Goal: Feedback & Contribution: Contribute content

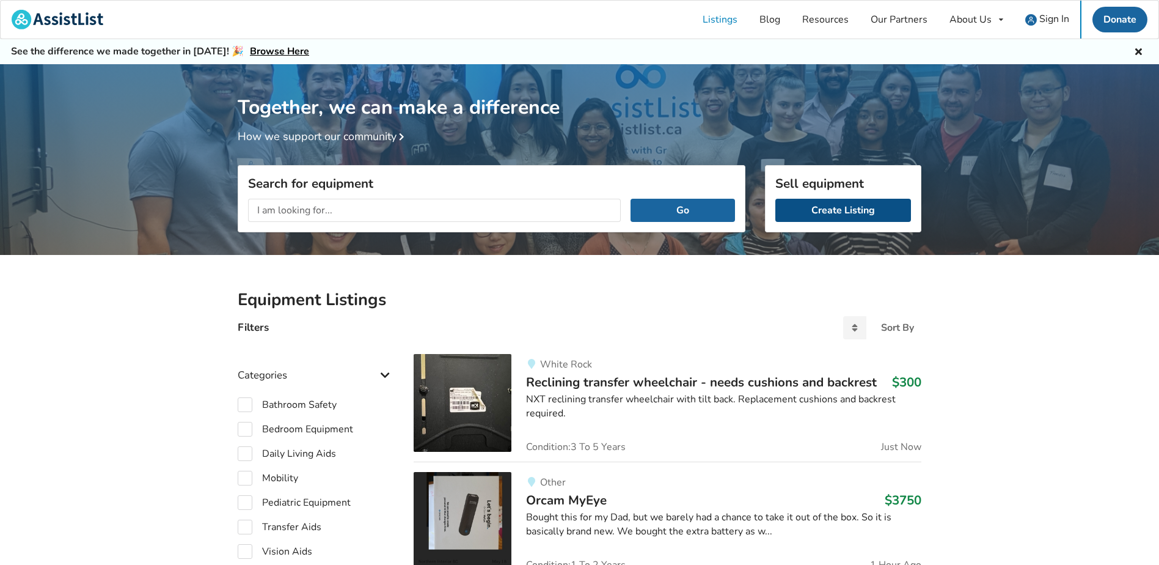
click at [843, 208] on link "Create Listing" at bounding box center [844, 210] width 136 height 23
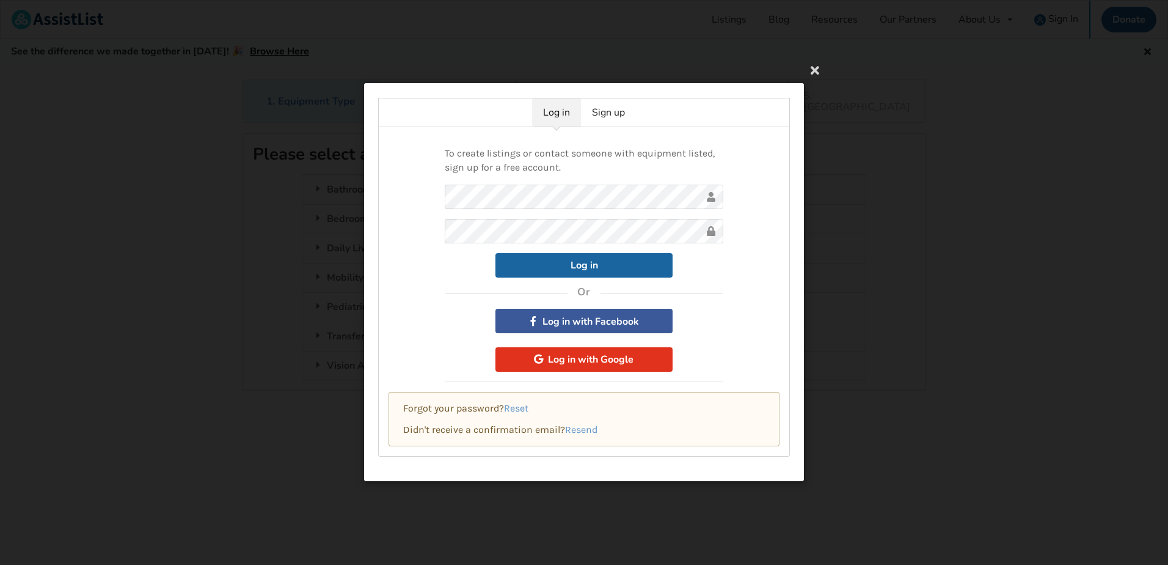
click at [569, 359] on button "Log in with Google" at bounding box center [584, 359] width 177 height 24
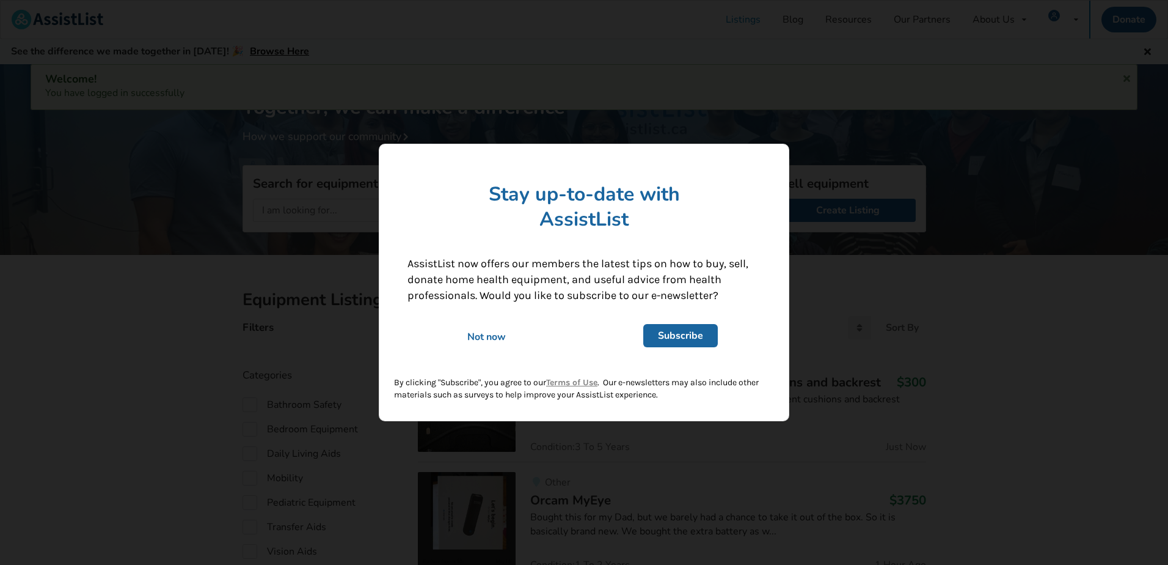
click at [491, 334] on div "Not now" at bounding box center [486, 336] width 175 height 13
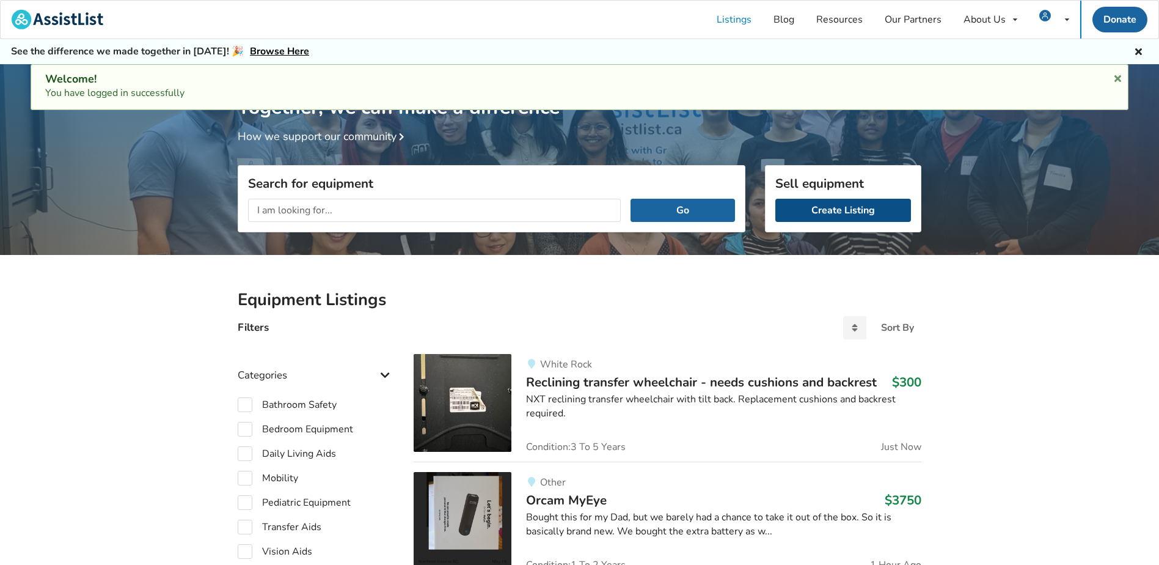
click at [865, 213] on link "Create Listing" at bounding box center [844, 210] width 136 height 23
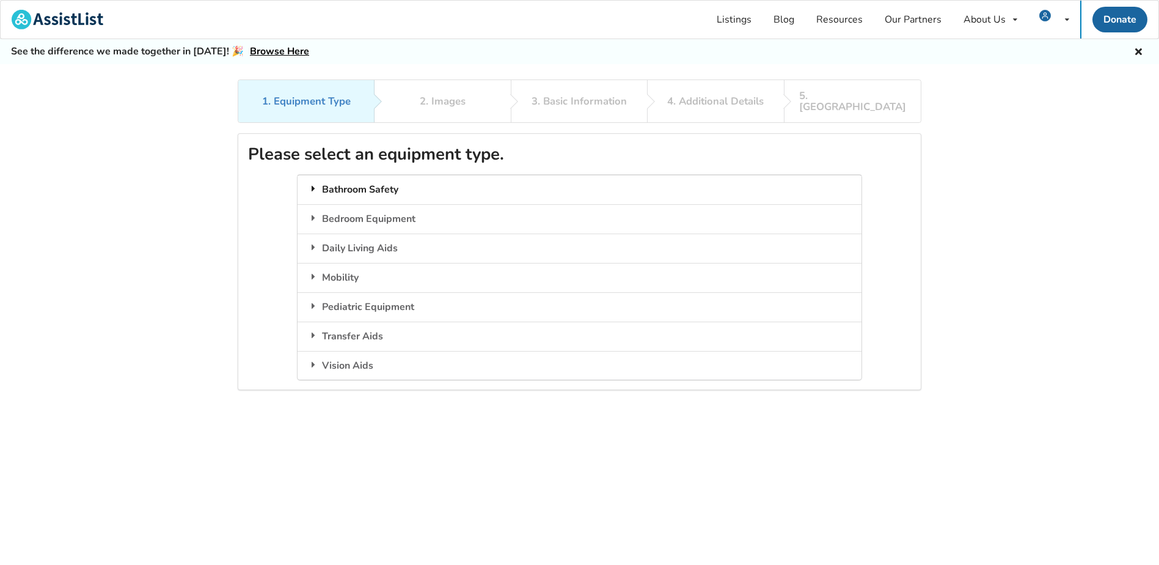
click at [366, 180] on div "Bathroom Safety" at bounding box center [579, 189] width 563 height 29
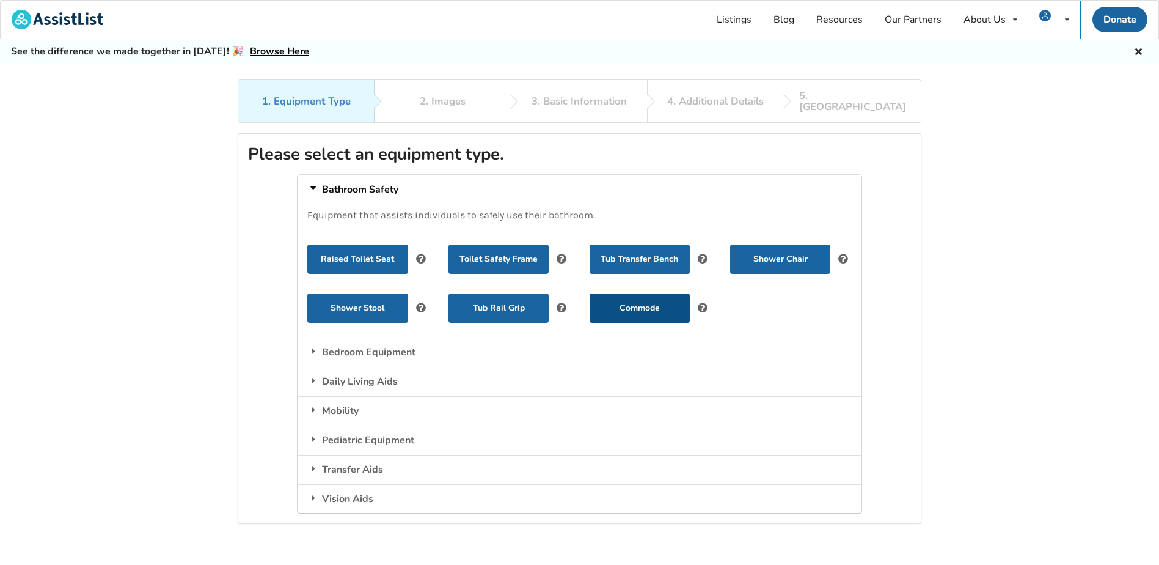
click at [633, 303] on button "Commode" at bounding box center [640, 307] width 100 height 29
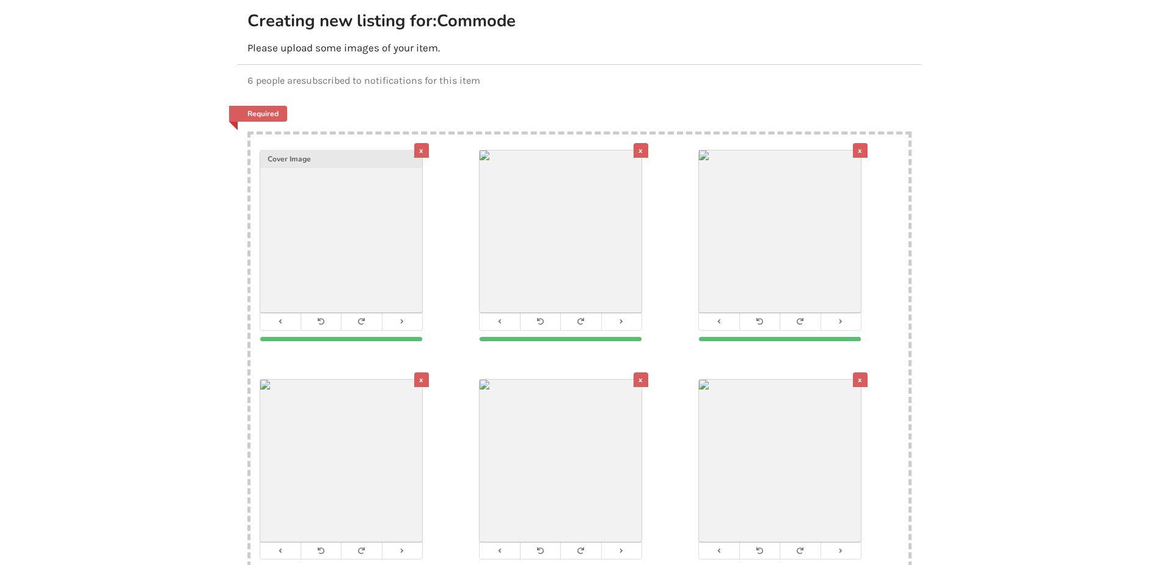
scroll to position [303, 0]
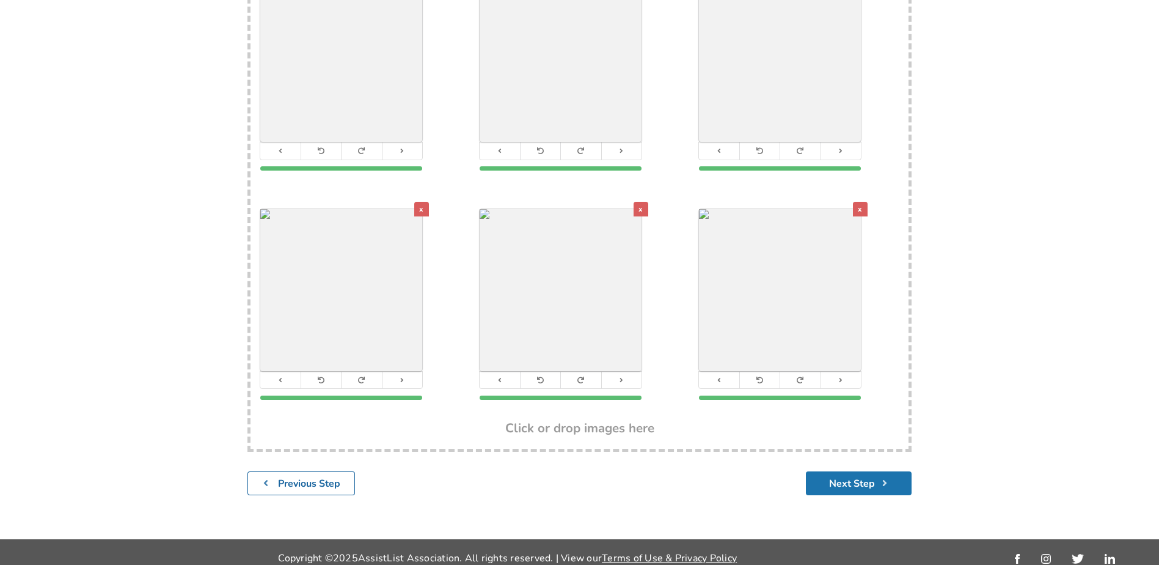
click at [865, 477] on button "Next Step" at bounding box center [859, 483] width 106 height 24
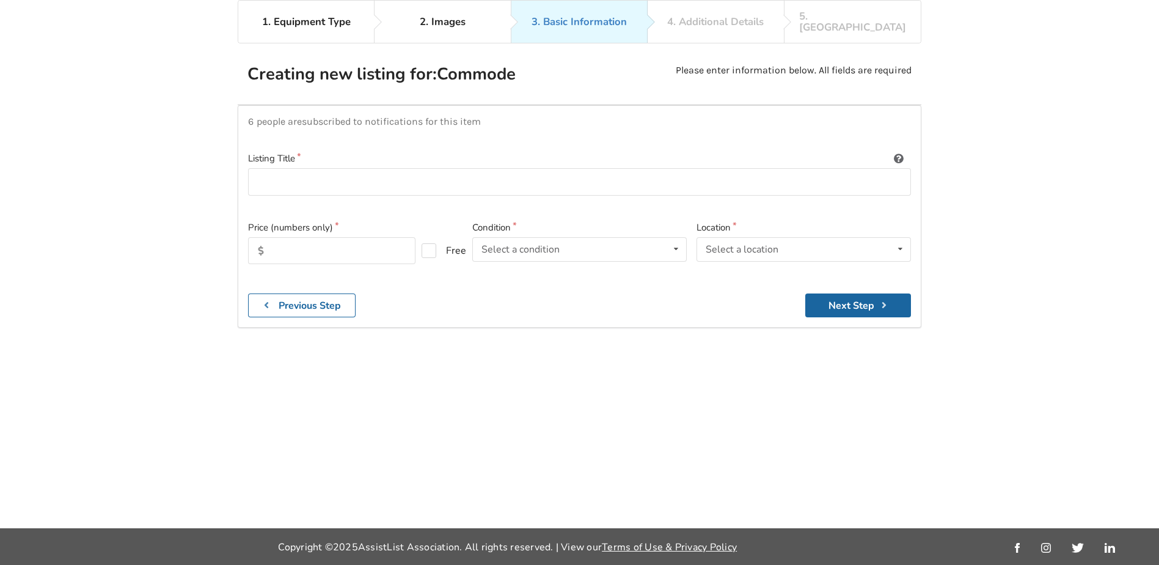
scroll to position [79, 0]
click at [283, 169] on input at bounding box center [579, 182] width 663 height 28
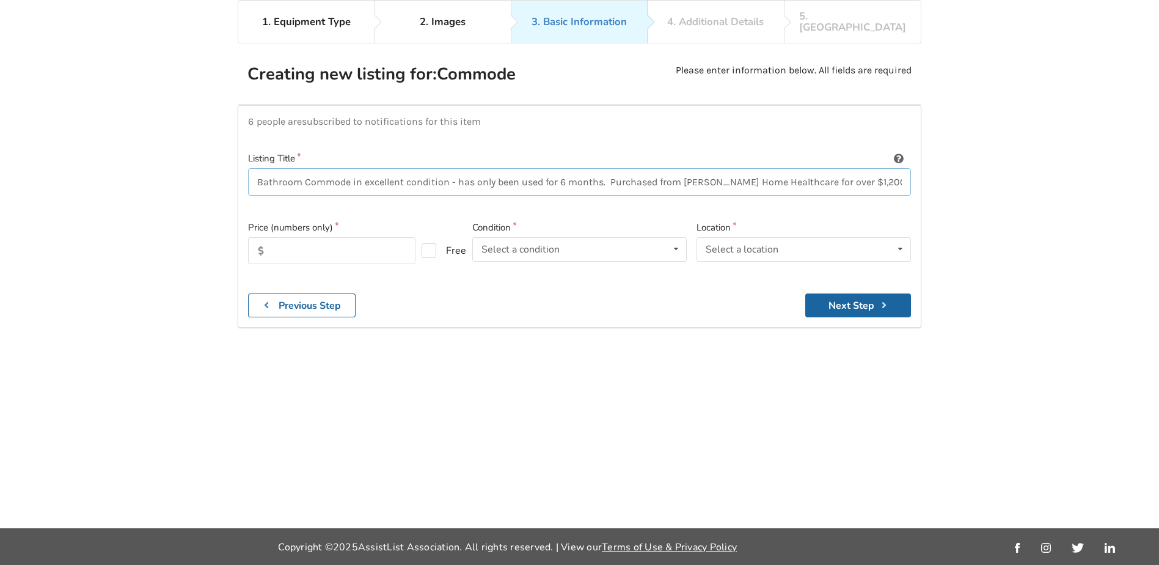
type input "Bathroom Commode in excellent condition - has only been used for 6 months. Purc…"
click at [300, 238] on input "text" at bounding box center [331, 250] width 167 height 27
type input "650"
click at [546, 244] on div "Select a condition" at bounding box center [521, 249] width 78 height 10
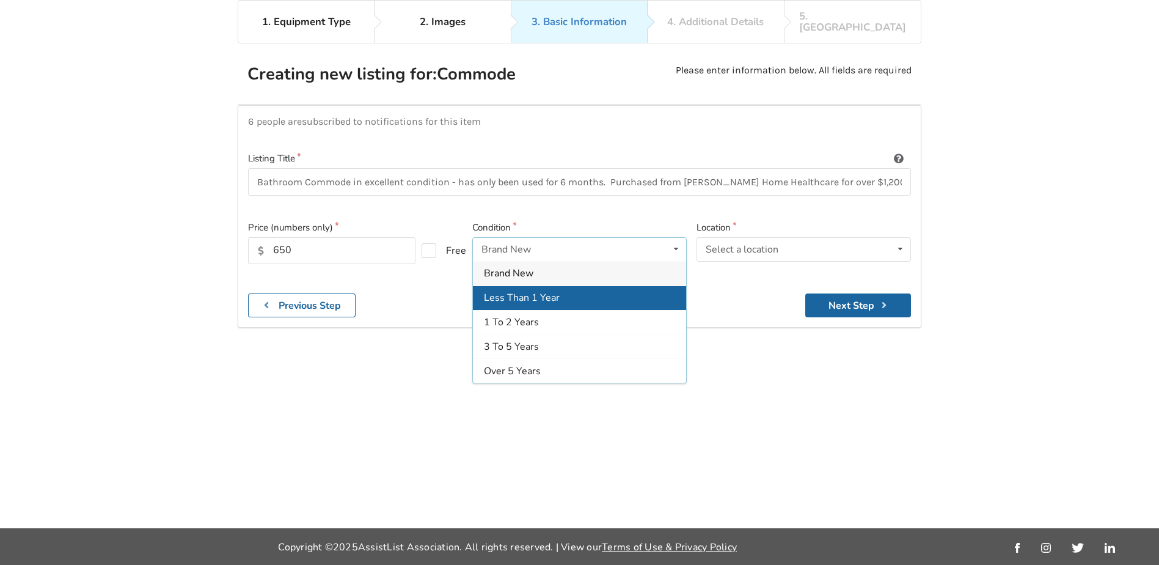
click at [538, 291] on span "Less Than 1 Year" at bounding box center [522, 297] width 76 height 13
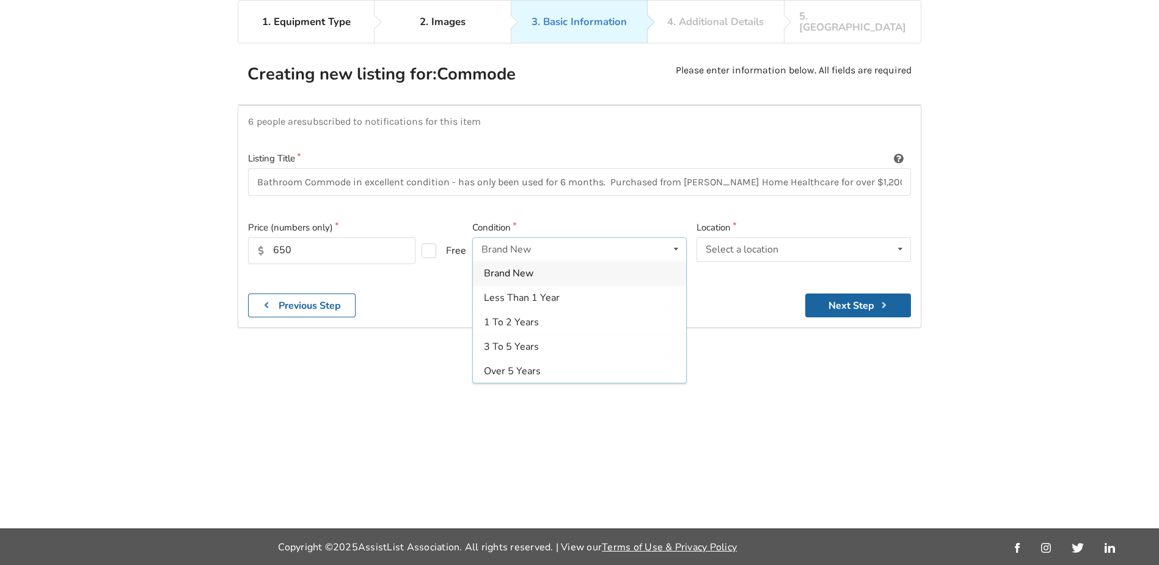
click at [538, 285] on div "6 people are subscribed to notifications for this item Listing Title Bathroom C…" at bounding box center [580, 216] width 684 height 222
click at [771, 244] on div "Select a location" at bounding box center [742, 249] width 73 height 10
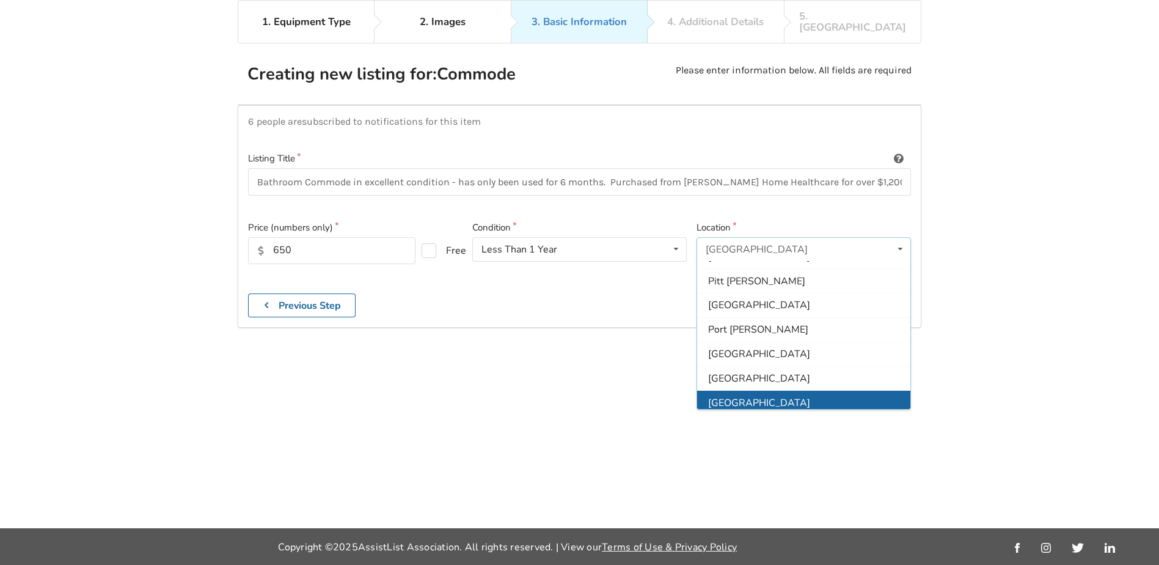
scroll to position [241, 0]
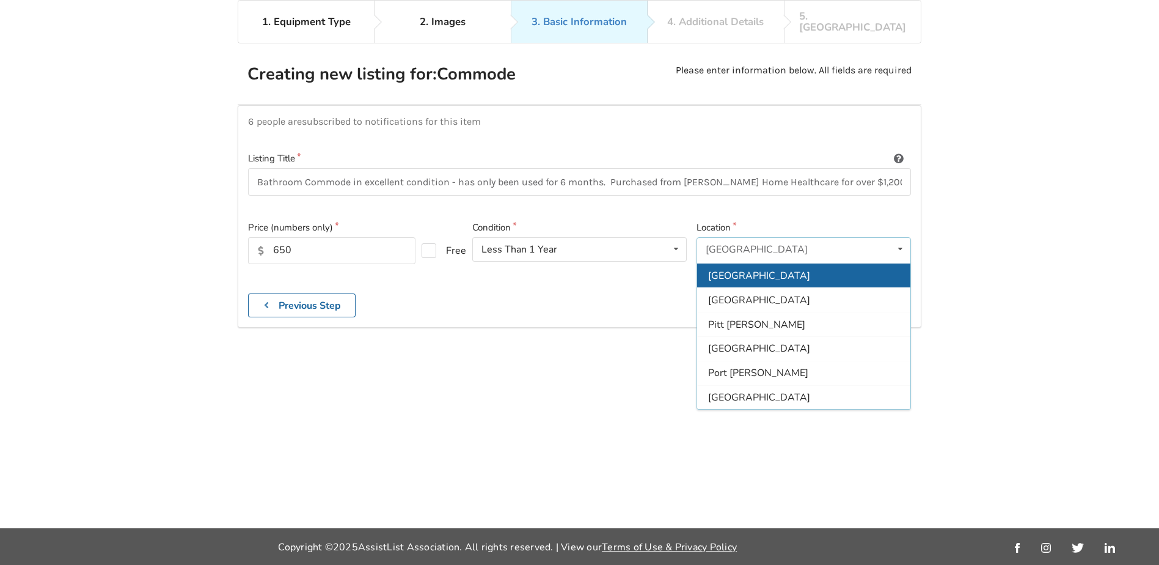
click at [768, 263] on div "[GEOGRAPHIC_DATA]" at bounding box center [803, 275] width 213 height 24
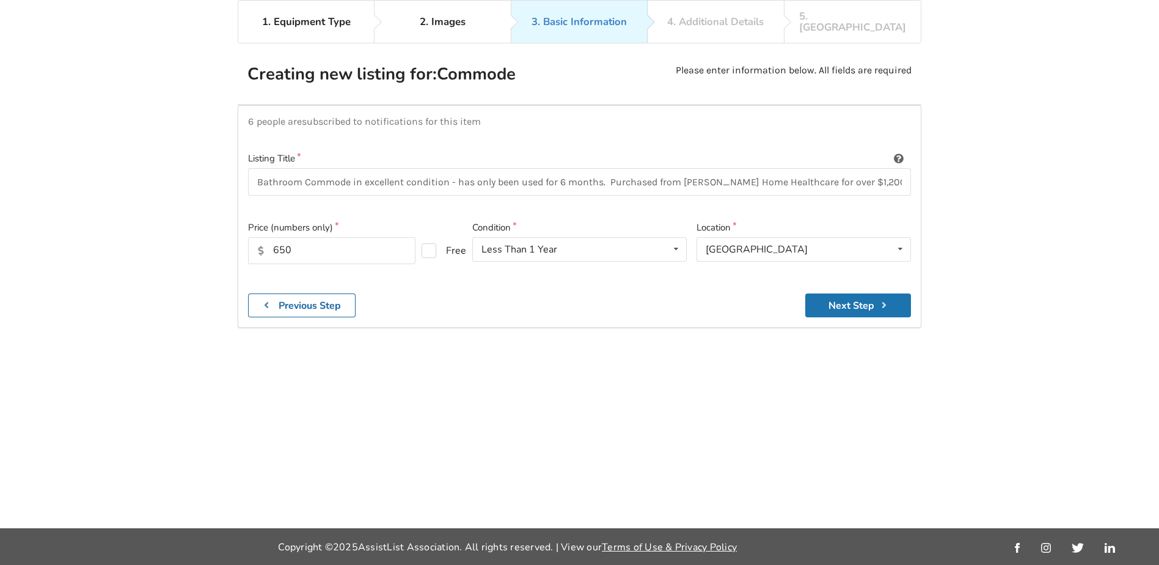
click at [873, 293] on button "Next Step" at bounding box center [858, 305] width 106 height 24
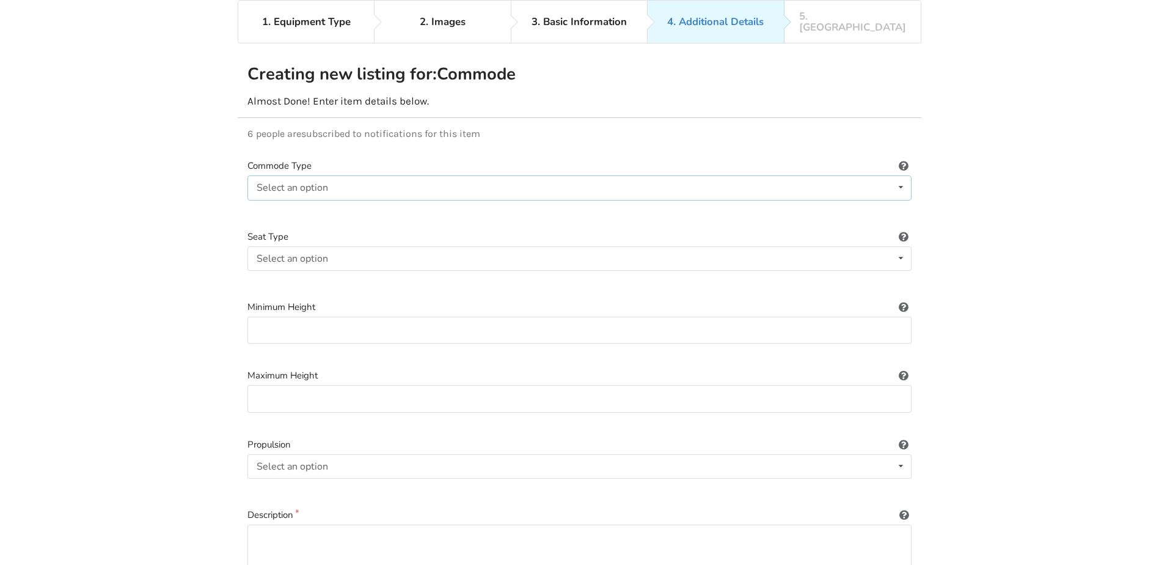
click at [847, 175] on div "Select an option Stationary Wheeled" at bounding box center [580, 187] width 664 height 24
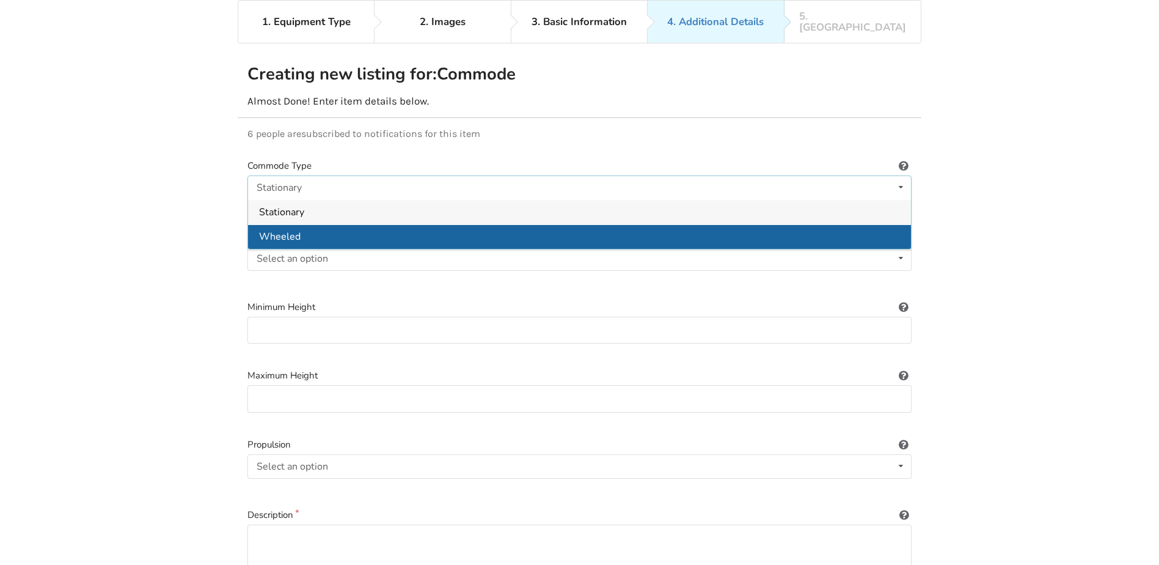
click at [832, 224] on div "Wheeled" at bounding box center [579, 236] width 663 height 24
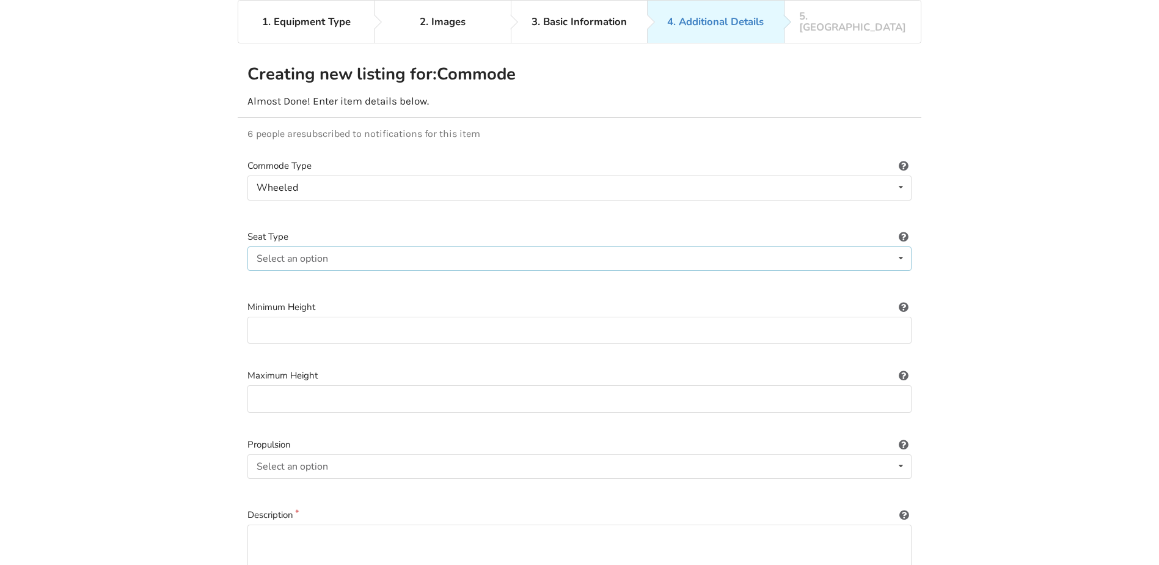
click at [864, 246] on div "Select an option Plastic Padded" at bounding box center [580, 258] width 664 height 24
click at [851, 270] on div "Plastic" at bounding box center [579, 282] width 663 height 24
click at [845, 324] on input at bounding box center [580, 331] width 664 height 28
click at [897, 320] on input at bounding box center [580, 331] width 664 height 28
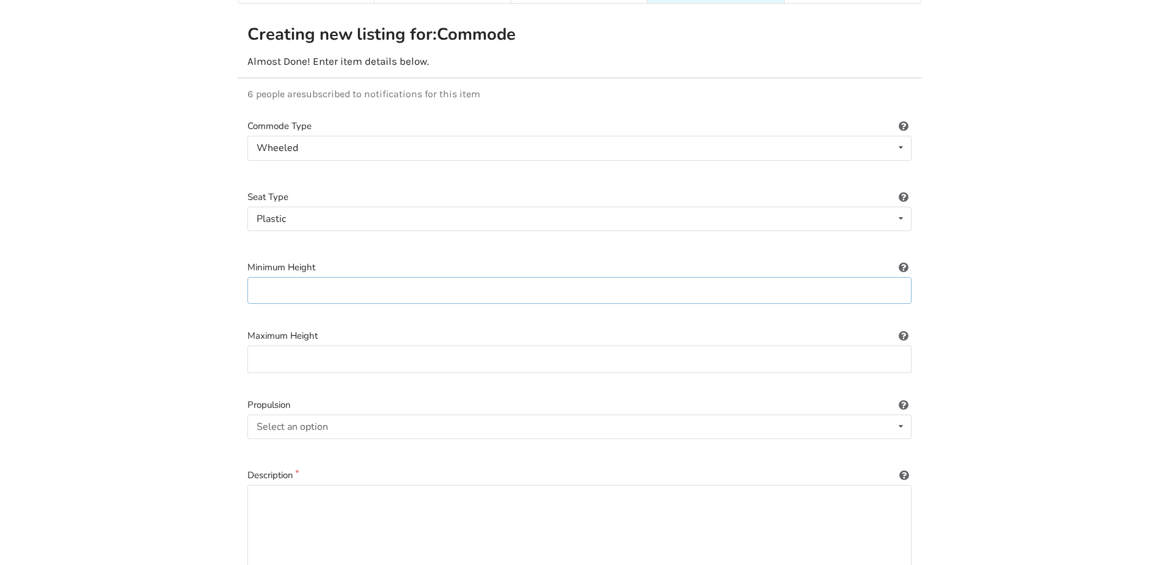
scroll to position [141, 0]
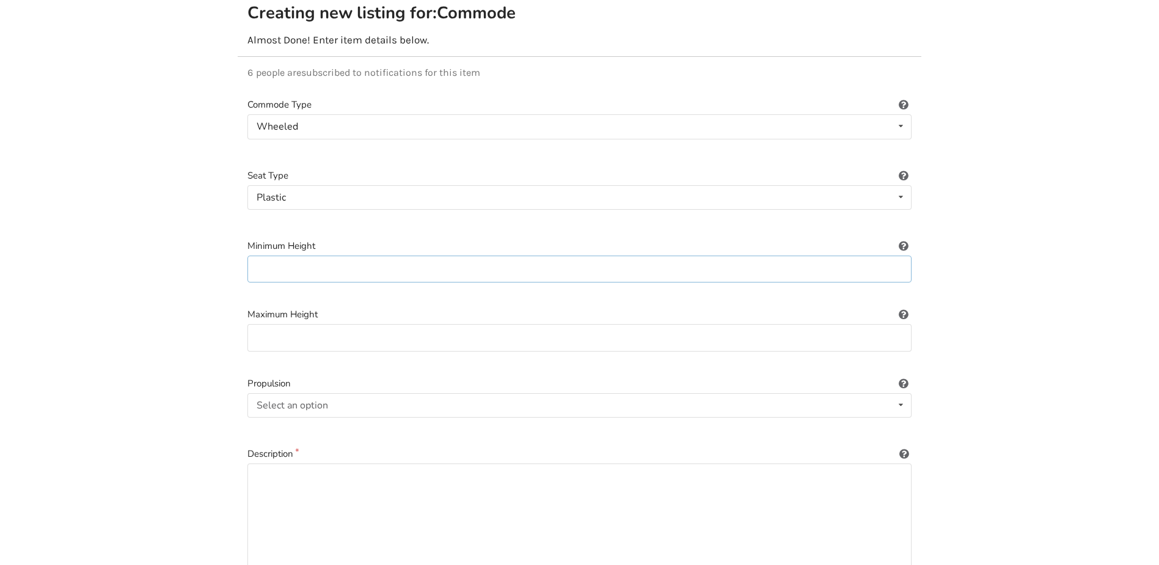
click at [872, 255] on input at bounding box center [580, 269] width 664 height 28
type input "19 in"
click at [474, 324] on input at bounding box center [580, 338] width 664 height 28
type input "23 in"
click at [416, 255] on input "19 in" at bounding box center [580, 269] width 664 height 28
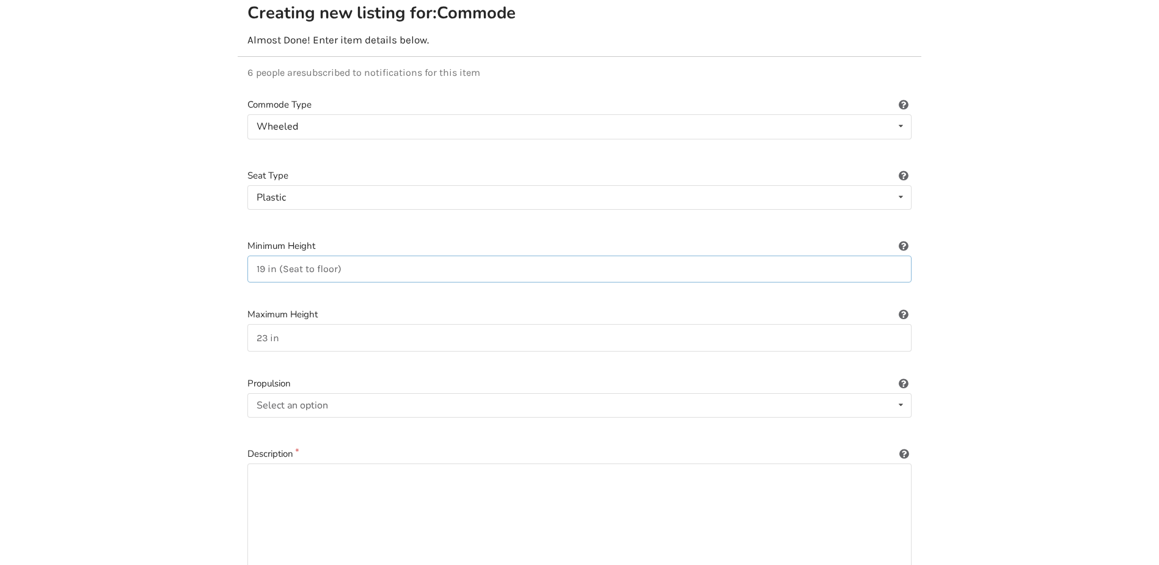
type input "19 in (Seat to floor)"
click at [316, 330] on input "23 in" at bounding box center [580, 338] width 664 height 28
type input "23 in (Seat to floor)"
click at [388, 393] on div "Select an option Not applicable Self-propelled Attendant-propelled" at bounding box center [580, 405] width 664 height 24
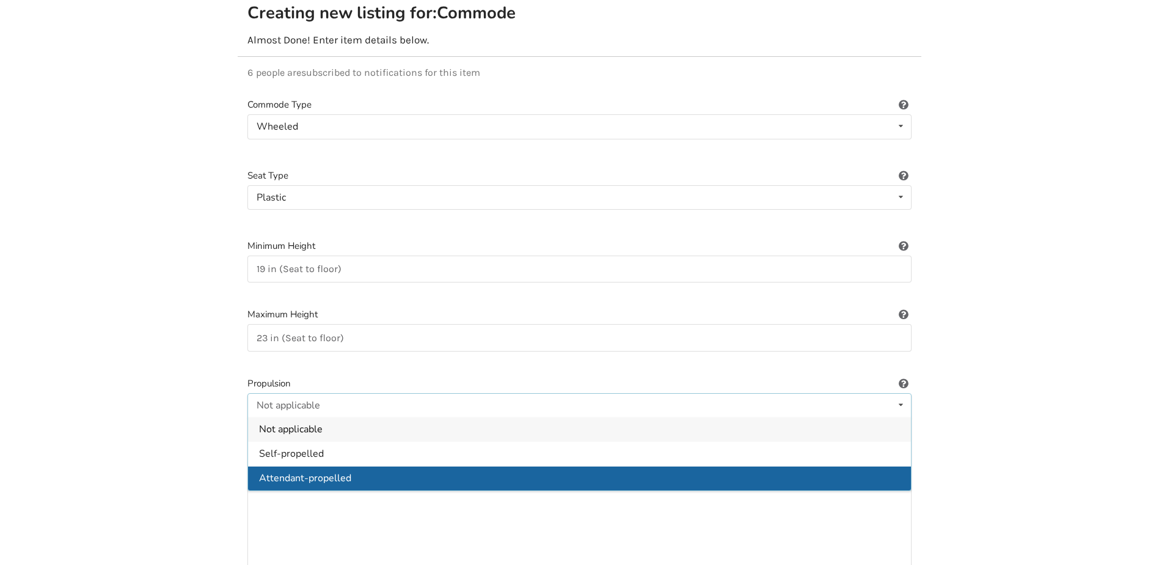
click at [370, 469] on div "Attendant-propelled" at bounding box center [579, 478] width 663 height 24
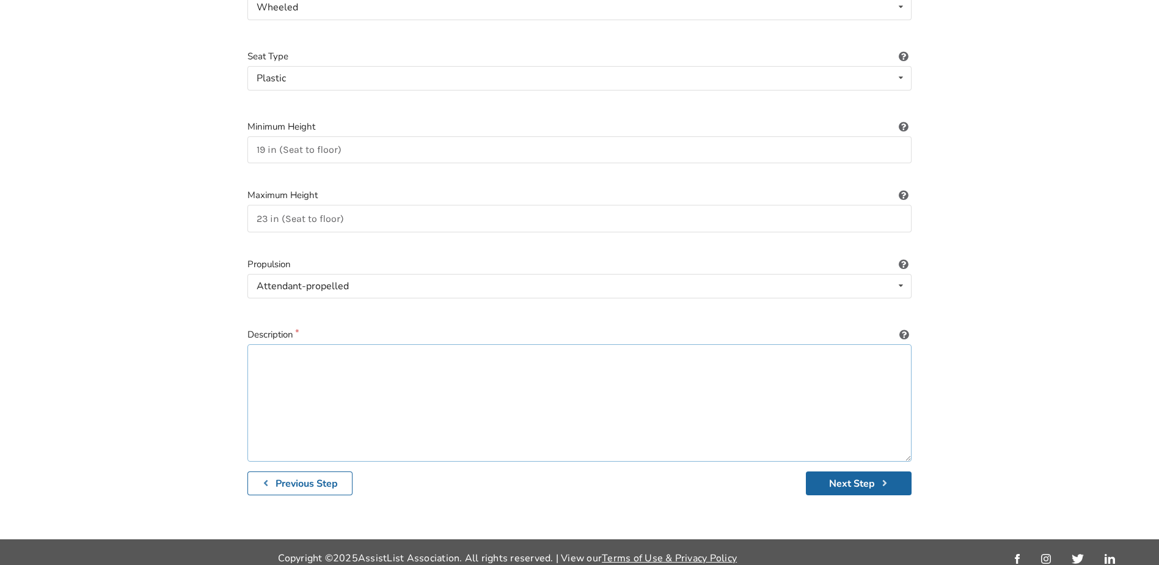
click at [405, 395] on textarea at bounding box center [580, 402] width 664 height 117
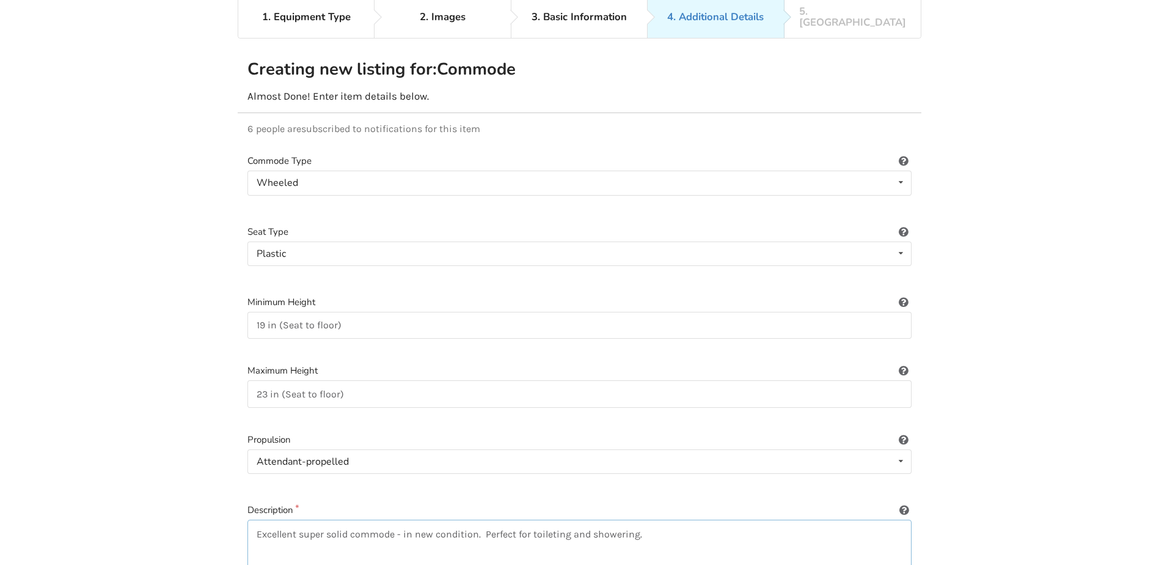
scroll to position [244, 0]
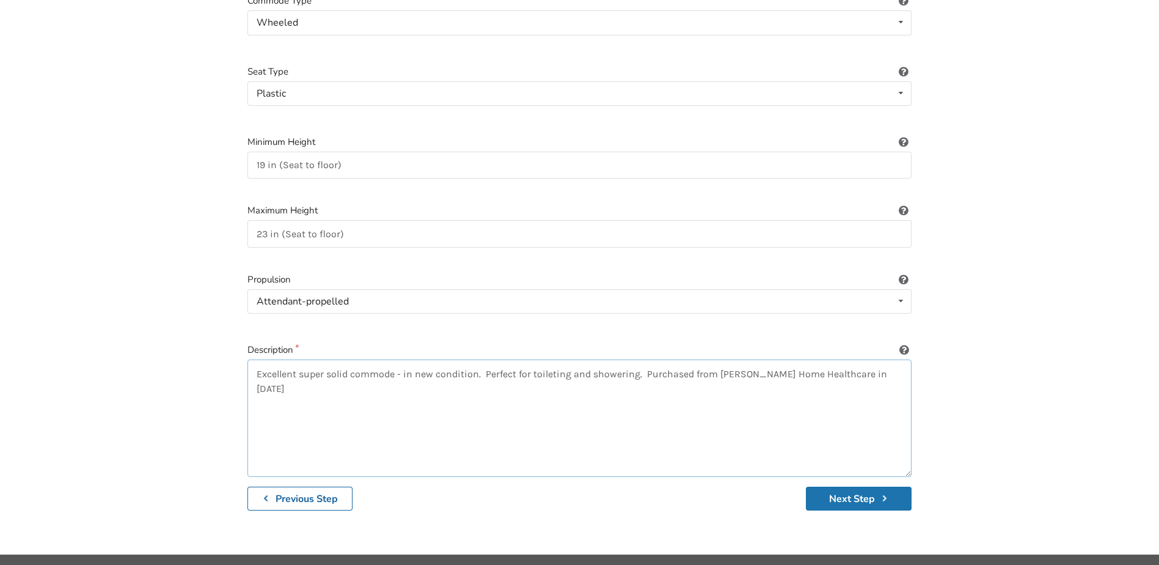
type textarea "Excellent super solid commode - in new condition. Perfect for toileting and sho…"
click at [849, 488] on button "Next Step" at bounding box center [859, 498] width 106 height 24
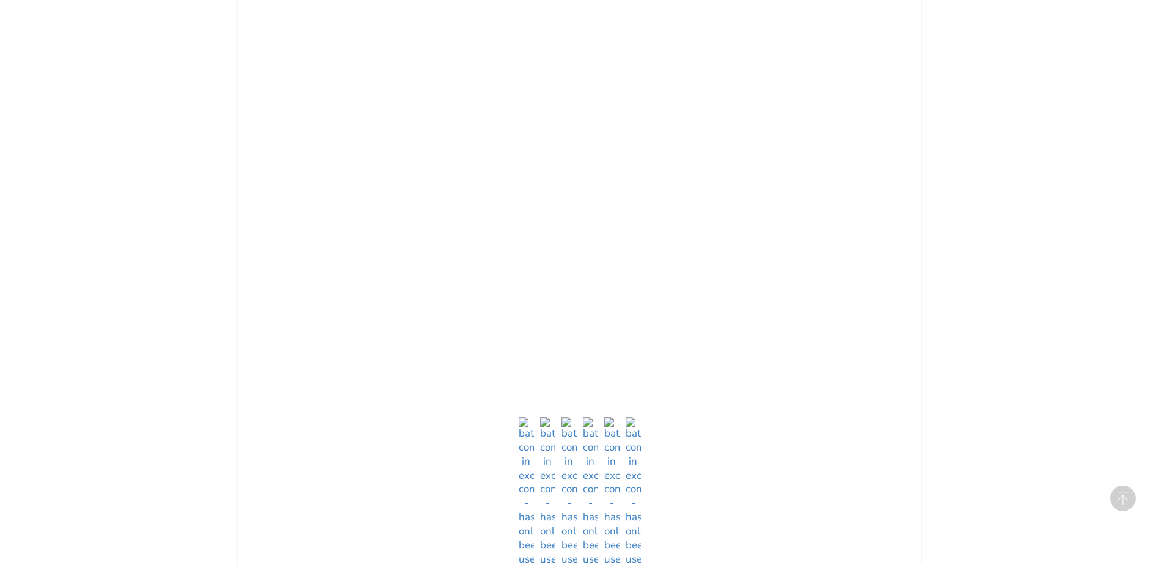
scroll to position [428, 0]
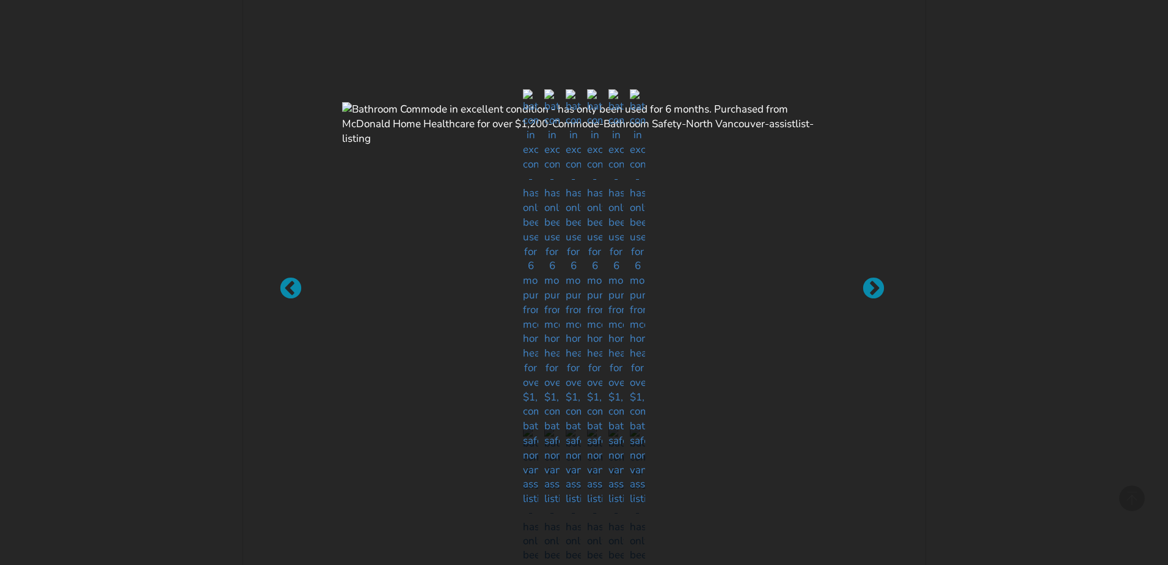
click at [737, 145] on img at bounding box center [584, 123] width 484 height 43
click at [873, 285] on div at bounding box center [868, 282] width 12 height 12
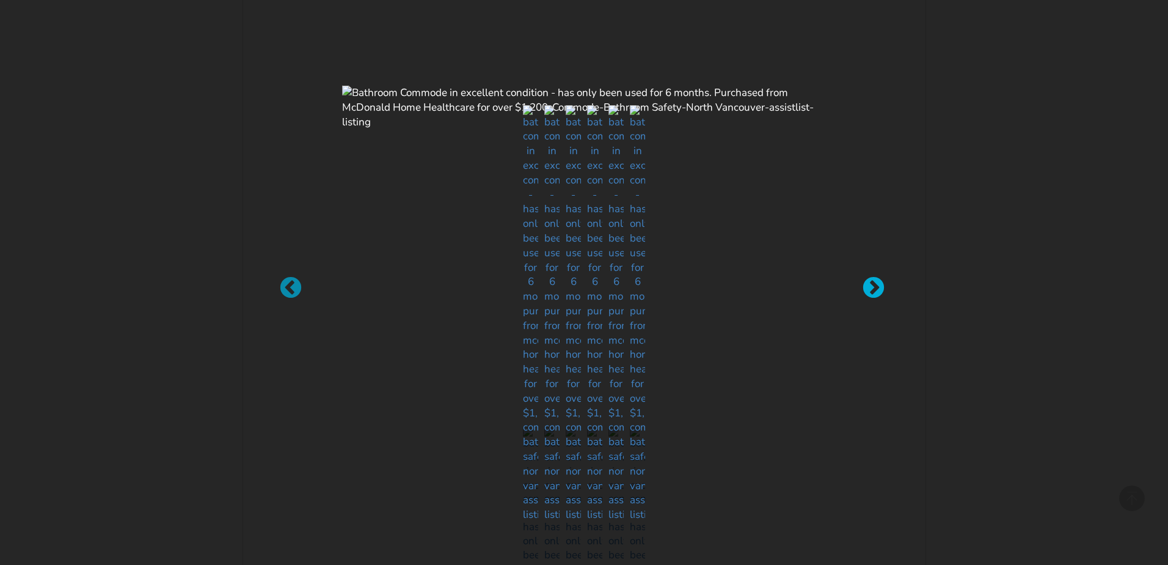
click at [873, 285] on div at bounding box center [868, 282] width 12 height 12
click at [291, 286] on div at bounding box center [285, 282] width 12 height 12
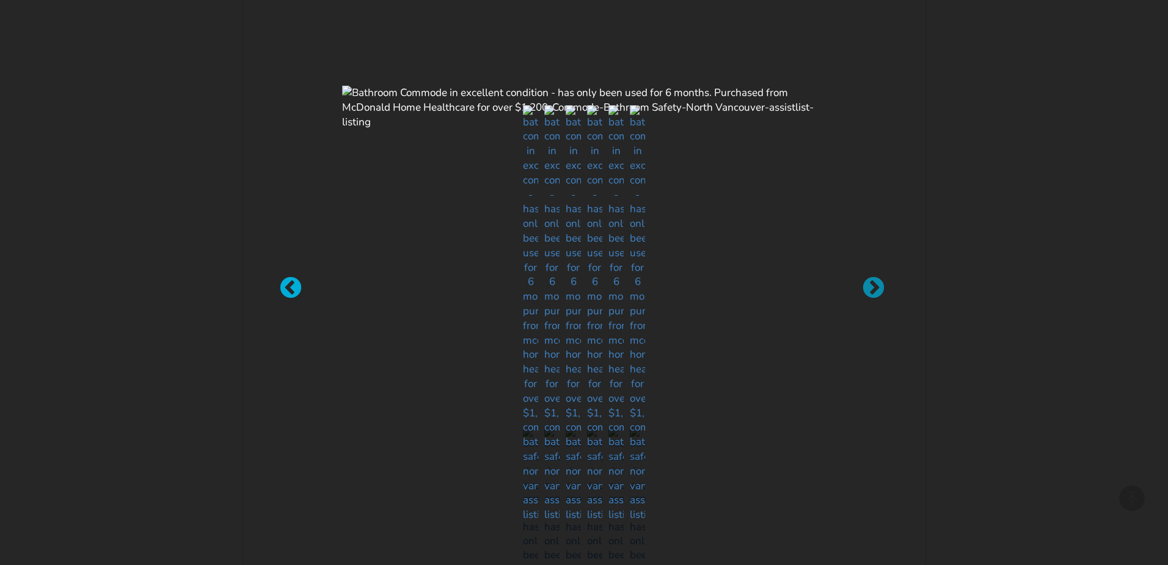
click at [291, 286] on div at bounding box center [285, 282] width 12 height 12
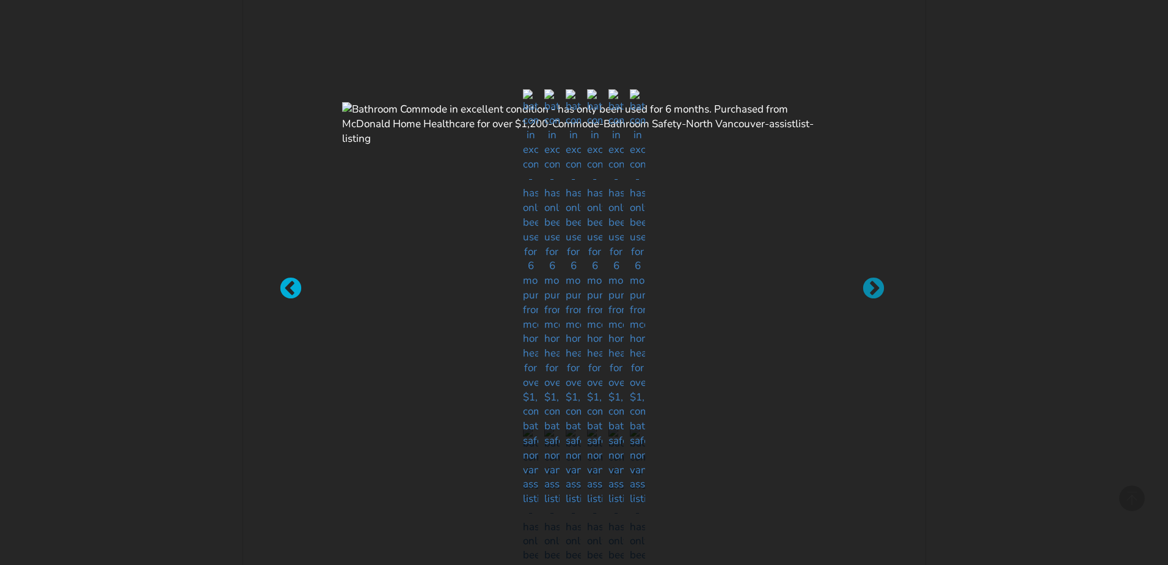
click at [291, 286] on div at bounding box center [285, 282] width 12 height 12
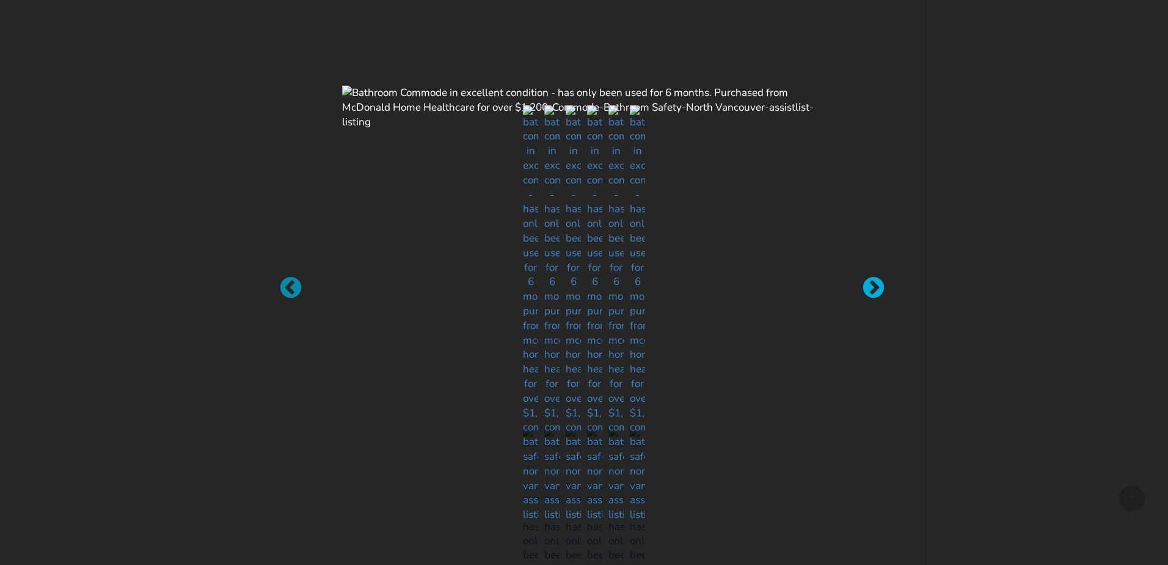
click at [874, 288] on div at bounding box center [868, 282] width 12 height 12
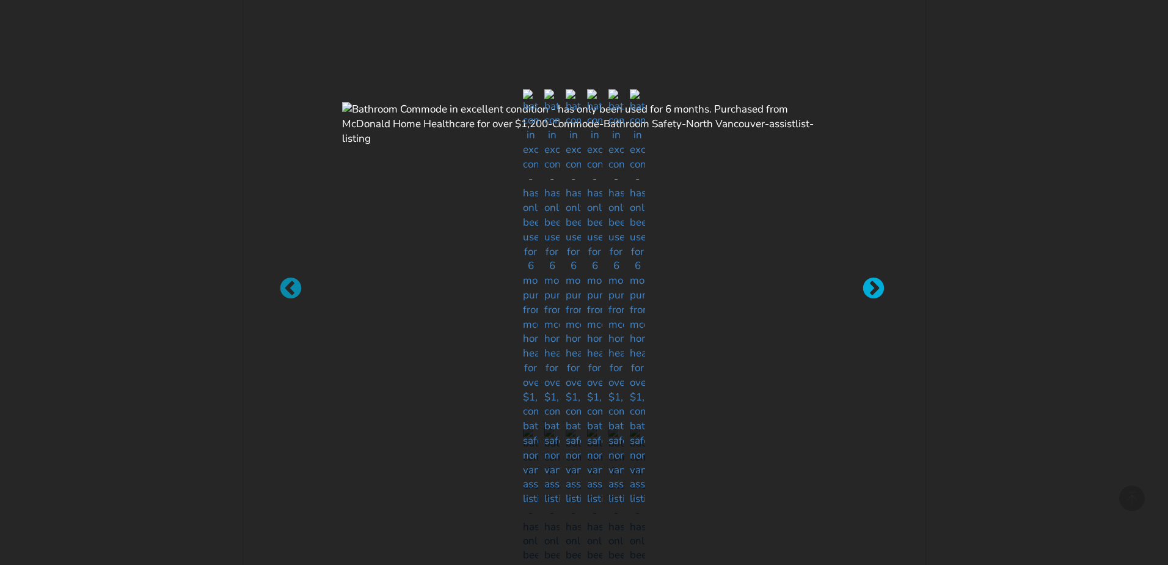
click at [874, 288] on div at bounding box center [868, 282] width 12 height 12
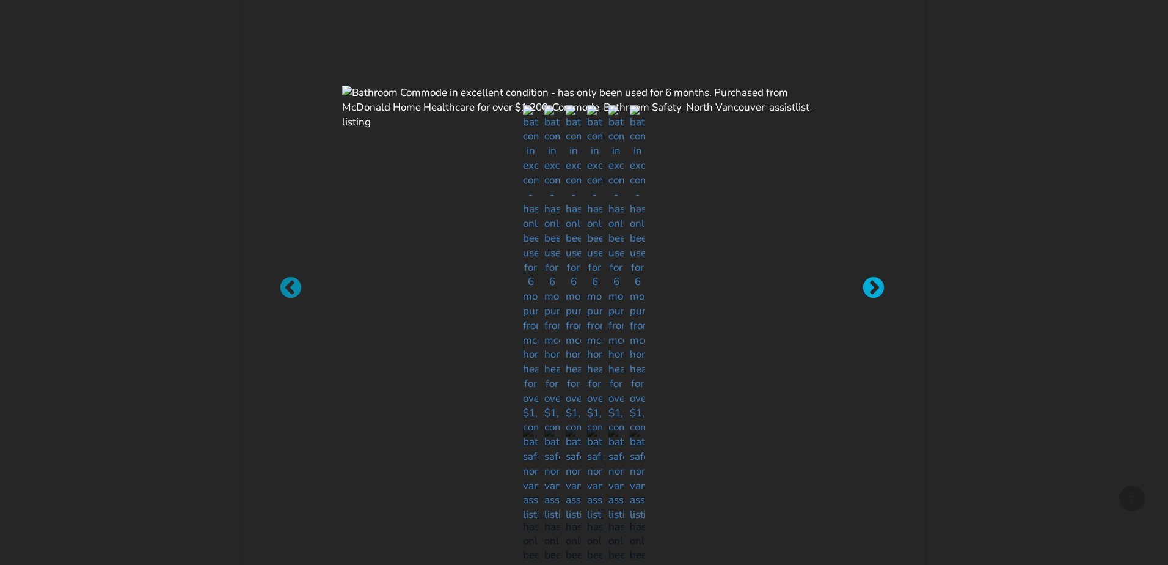
click at [874, 288] on div at bounding box center [868, 282] width 12 height 12
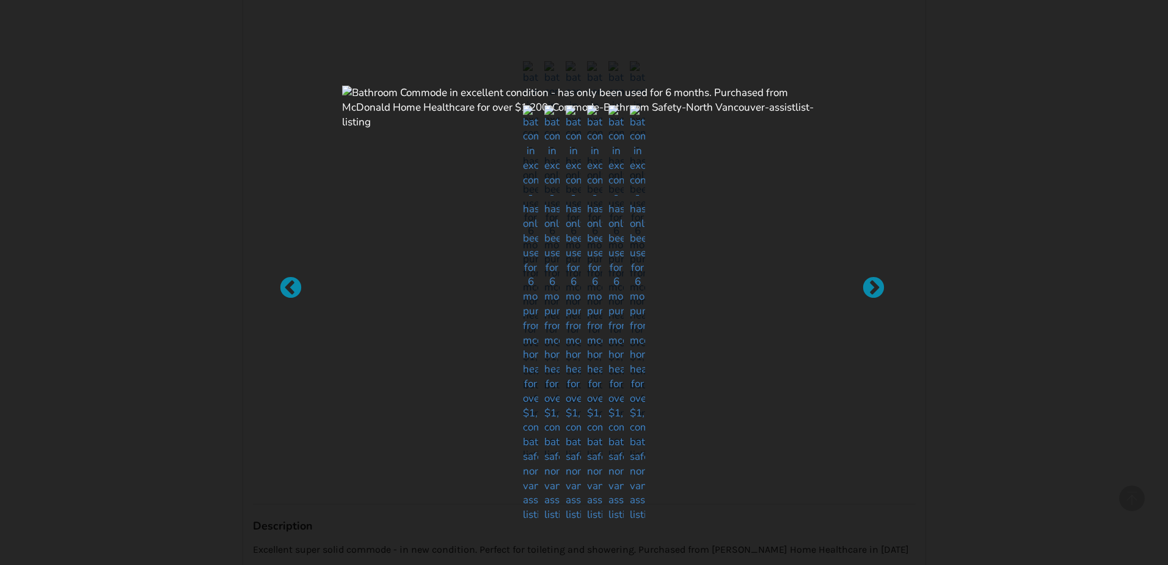
click at [159, 110] on div at bounding box center [584, 282] width 1168 height 565
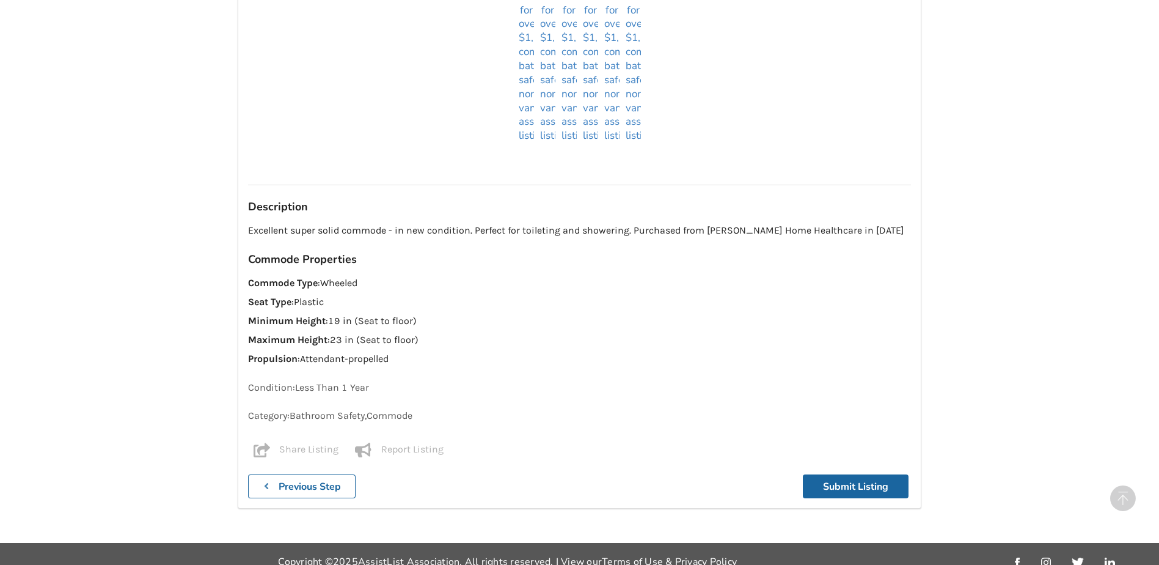
scroll to position [750, 0]
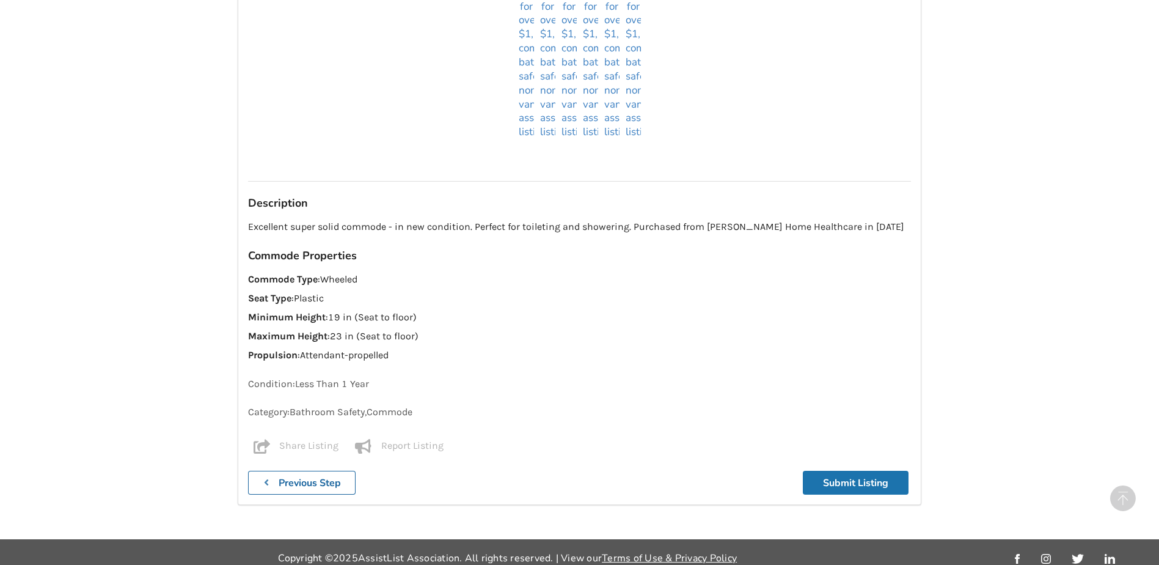
click at [848, 471] on button "Submit Listing" at bounding box center [856, 483] width 106 height 24
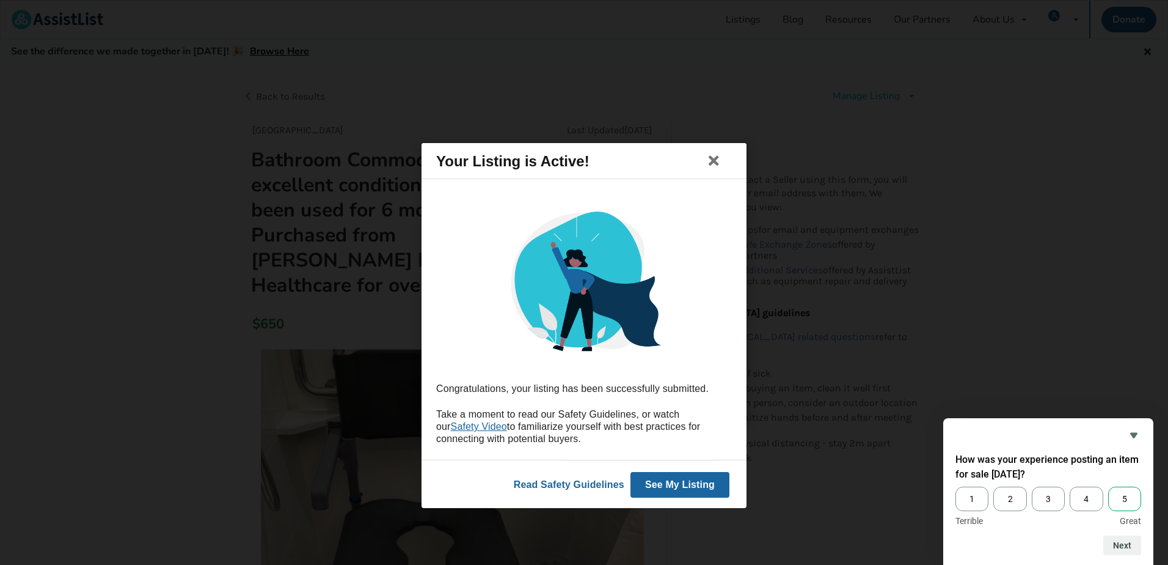
click at [1121, 494] on span "5" at bounding box center [1125, 498] width 33 height 24
click at [1109, 486] on input "5" at bounding box center [1109, 486] width 0 height 0
click at [1126, 543] on button "Next" at bounding box center [1123, 545] width 38 height 20
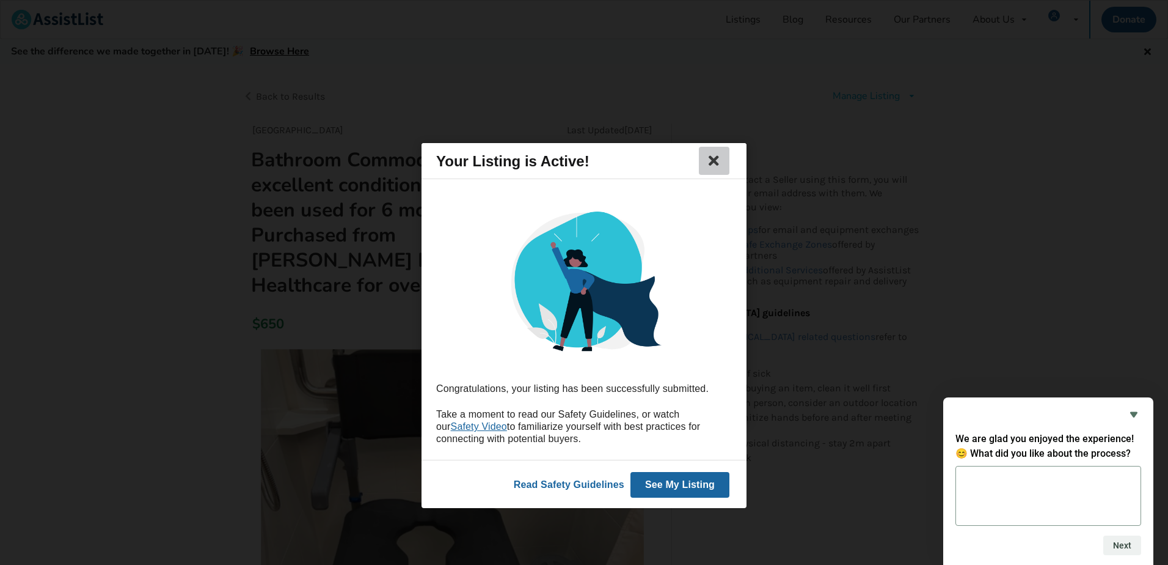
click at [719, 160] on icon at bounding box center [714, 160] width 17 height 15
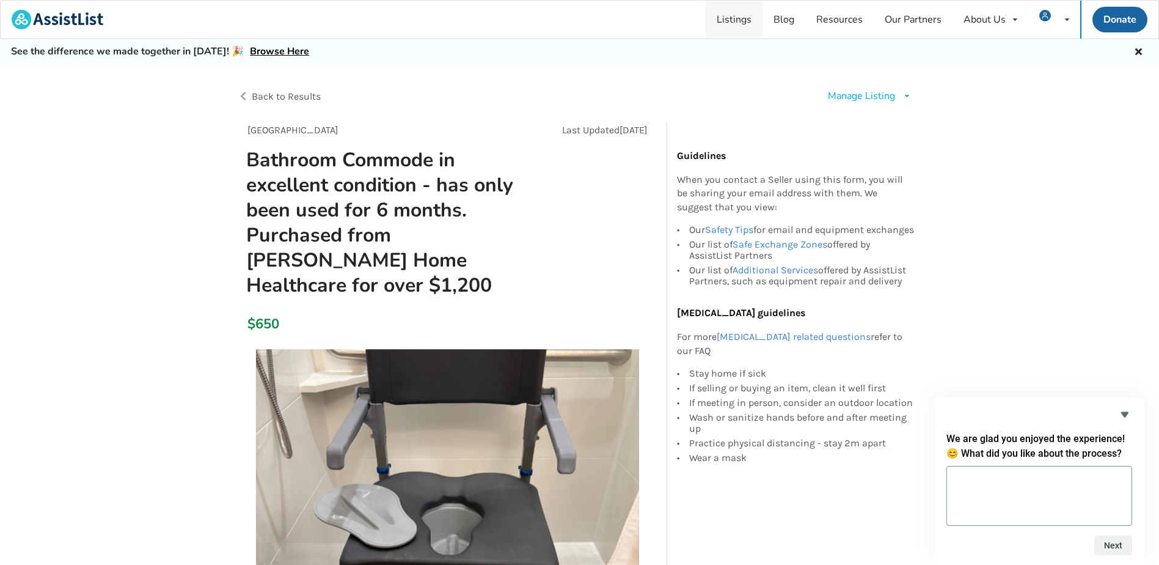
click at [740, 20] on link "Listings" at bounding box center [734, 20] width 57 height 38
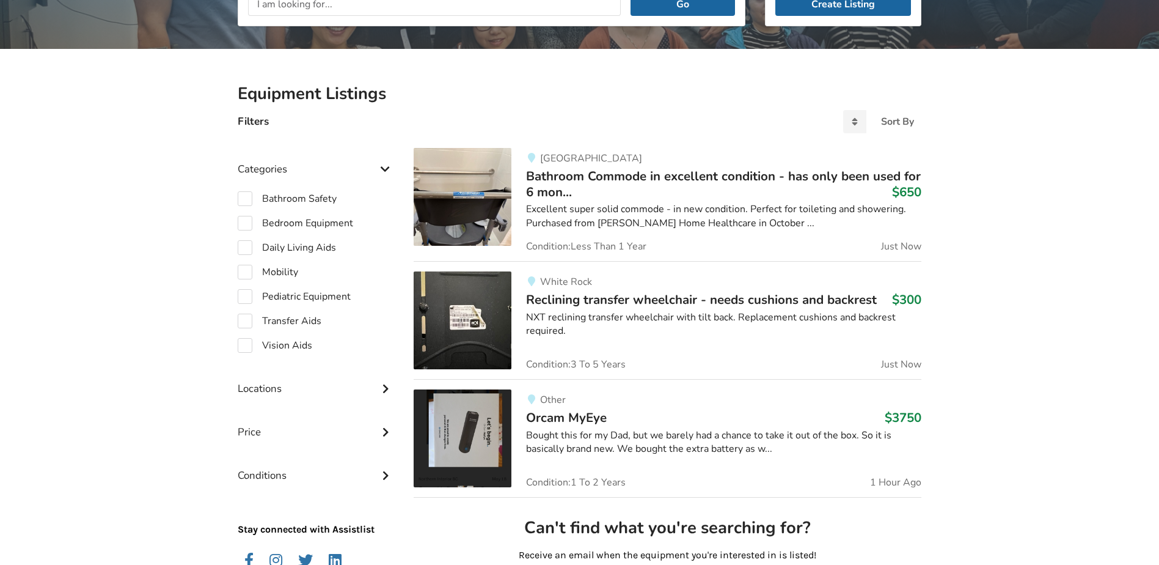
scroll to position [244, 0]
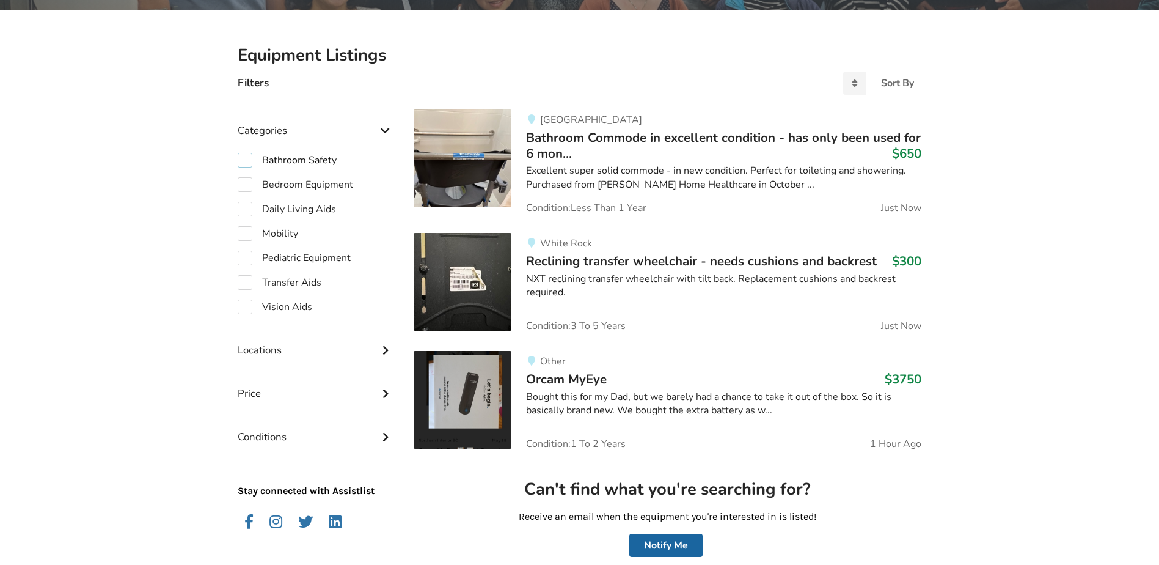
click at [245, 161] on label "Bathroom Safety" at bounding box center [287, 160] width 99 height 15
checkbox input "true"
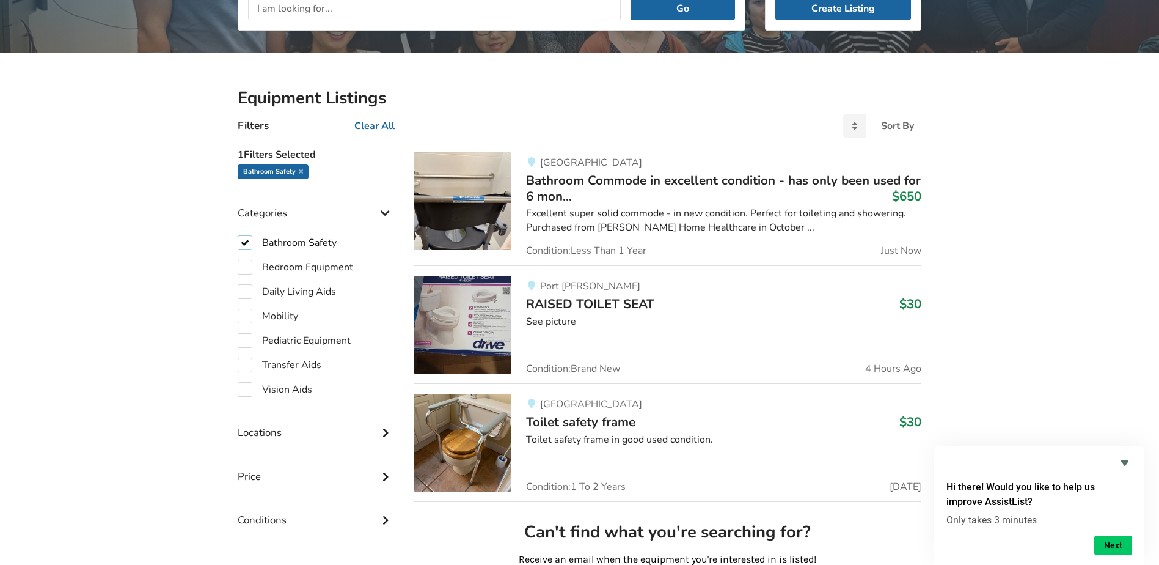
scroll to position [264, 0]
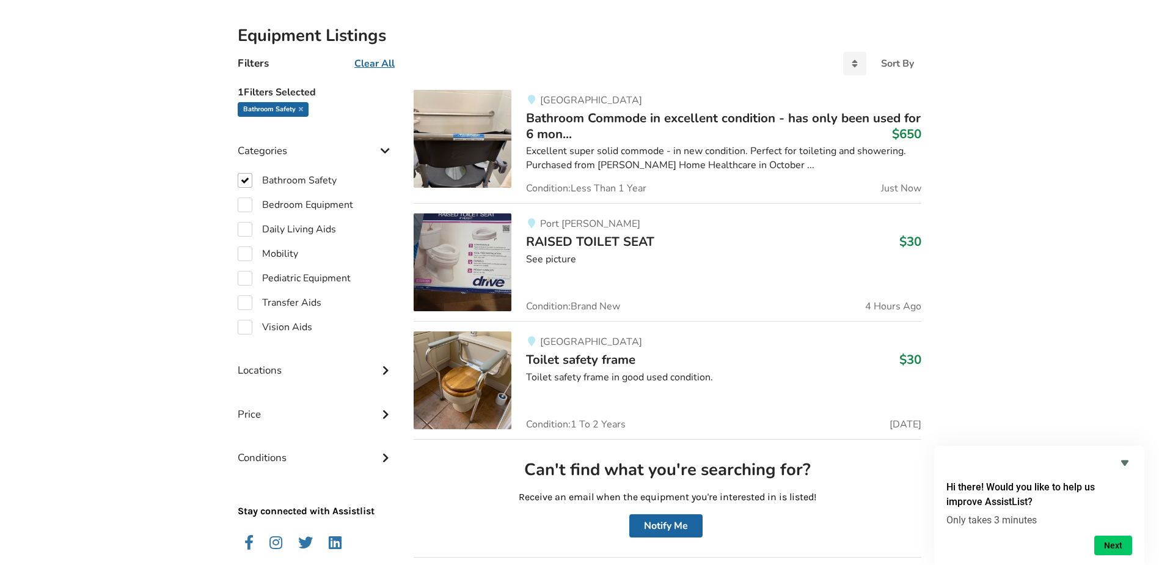
click at [595, 130] on h3 "Bathroom Commode in excellent condition - has only been used for 6 mon... $650" at bounding box center [723, 126] width 395 height 32
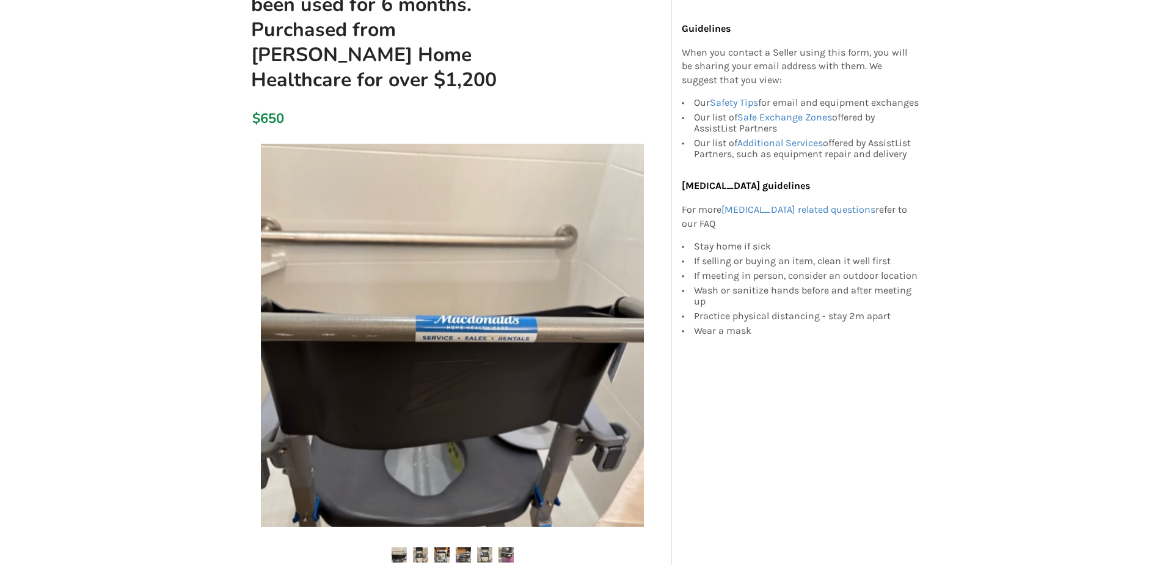
scroll to position [244, 0]
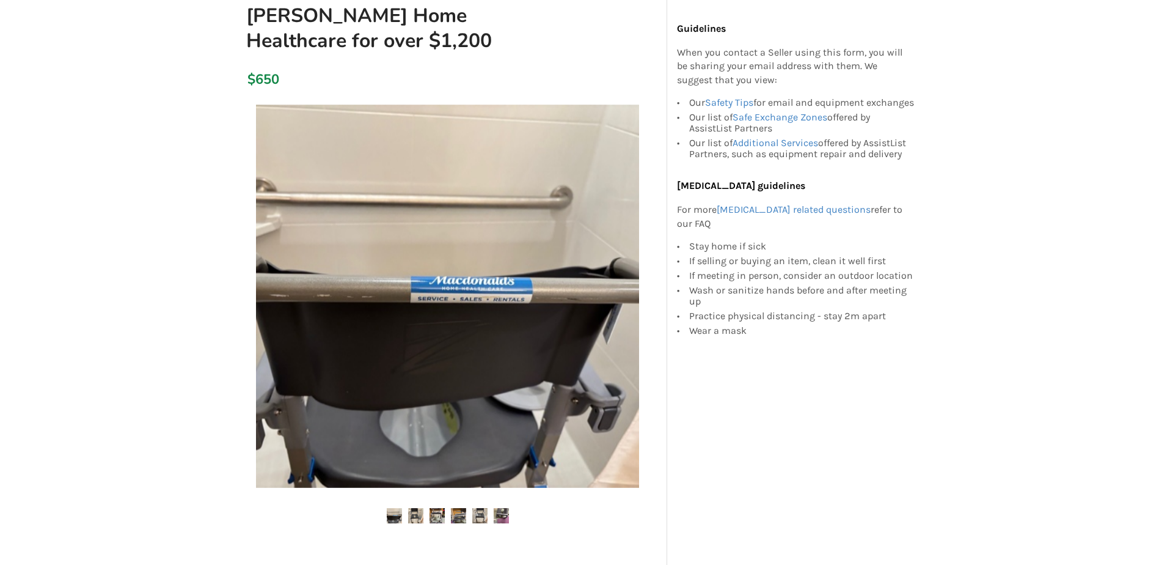
click at [527, 385] on img at bounding box center [447, 296] width 383 height 383
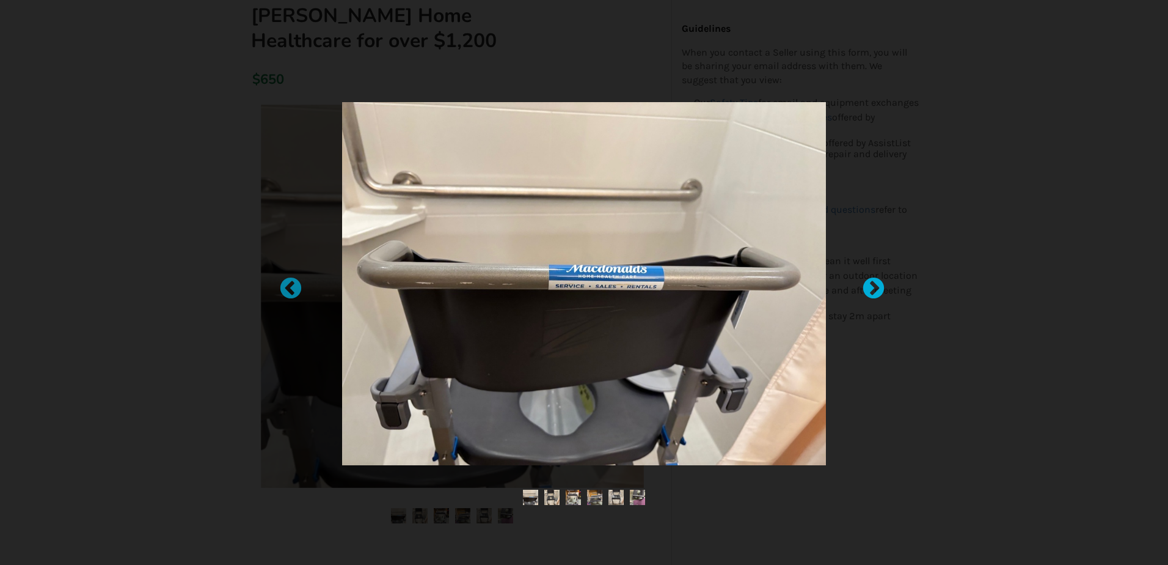
click at [866, 284] on div at bounding box center [868, 282] width 12 height 12
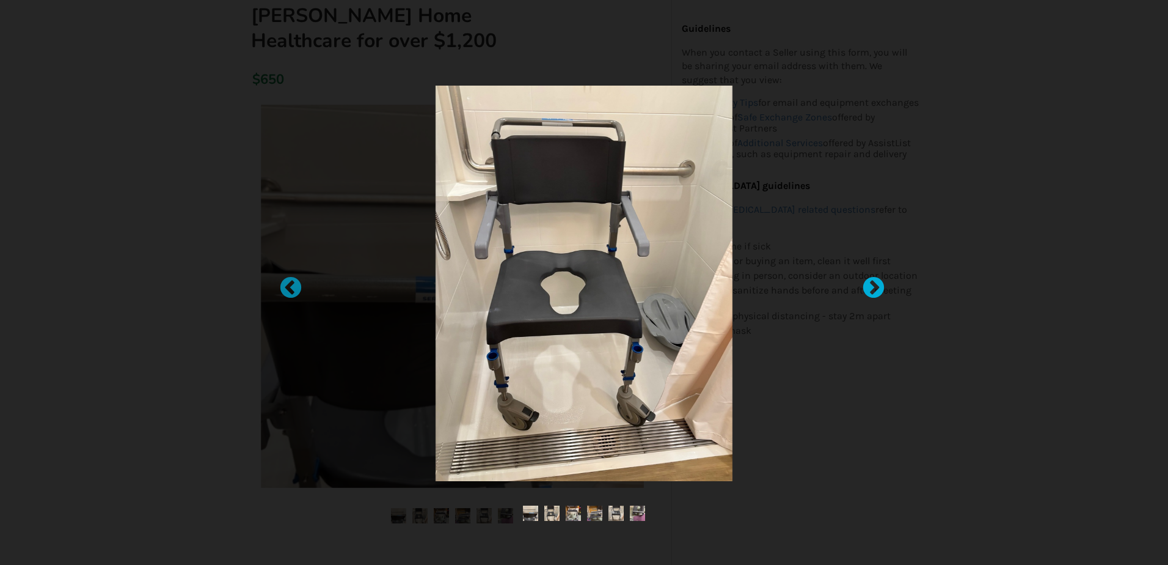
click at [866, 284] on div at bounding box center [868, 282] width 12 height 12
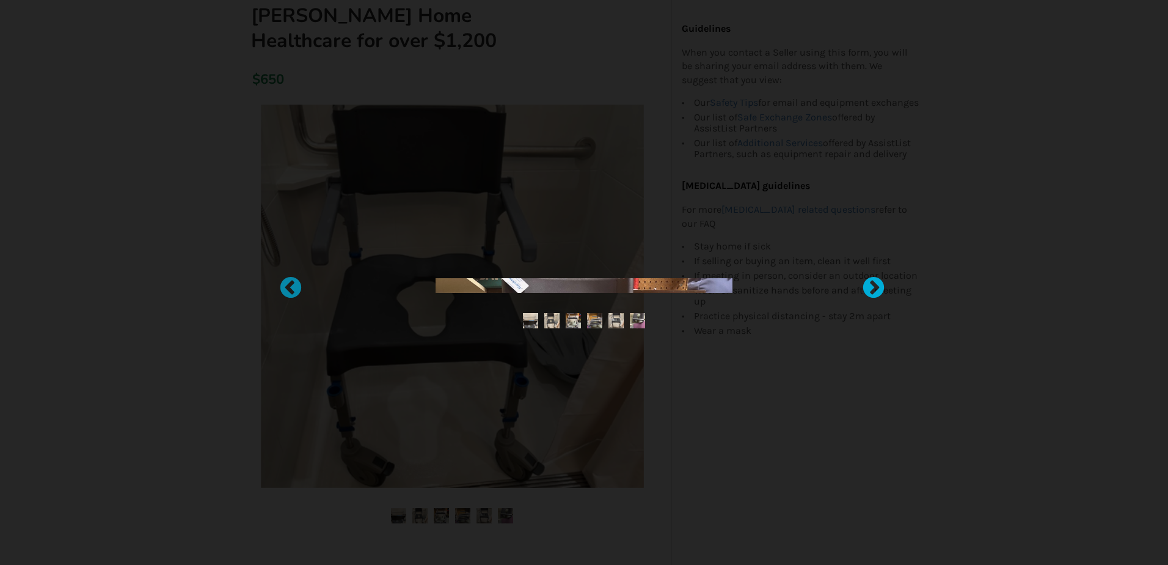
click at [871, 285] on div at bounding box center [868, 282] width 12 height 12
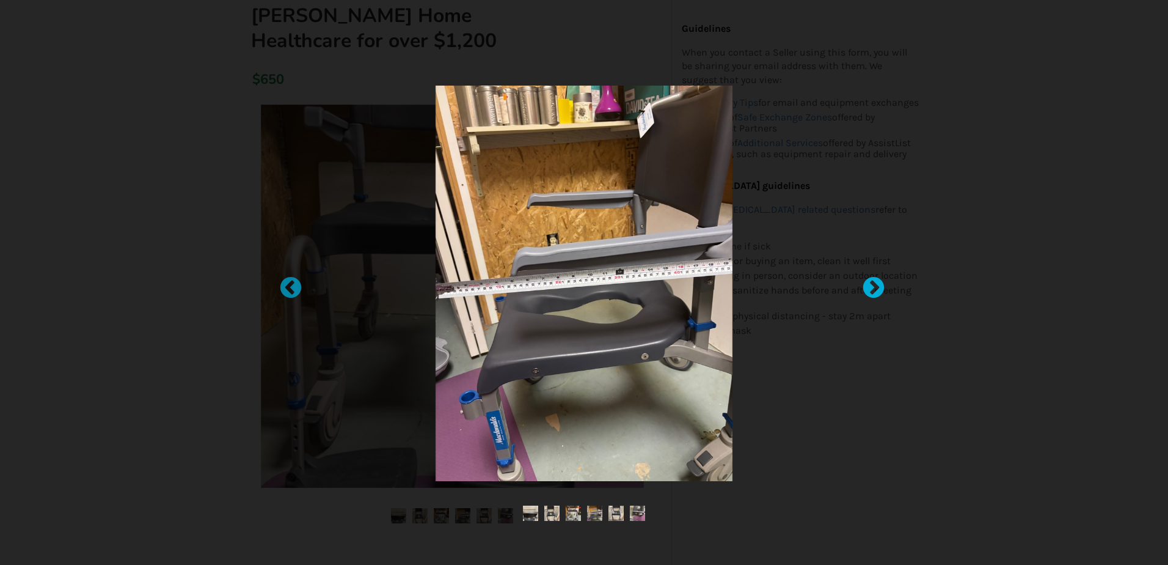
click at [872, 282] on div at bounding box center [868, 282] width 12 height 12
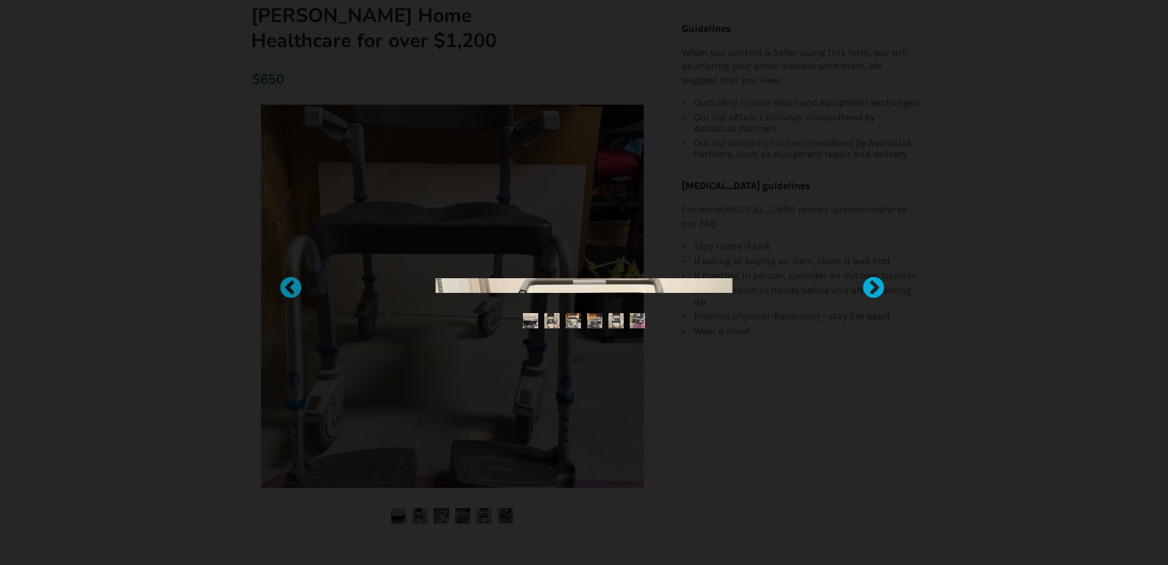
click at [872, 282] on div at bounding box center [868, 282] width 12 height 12
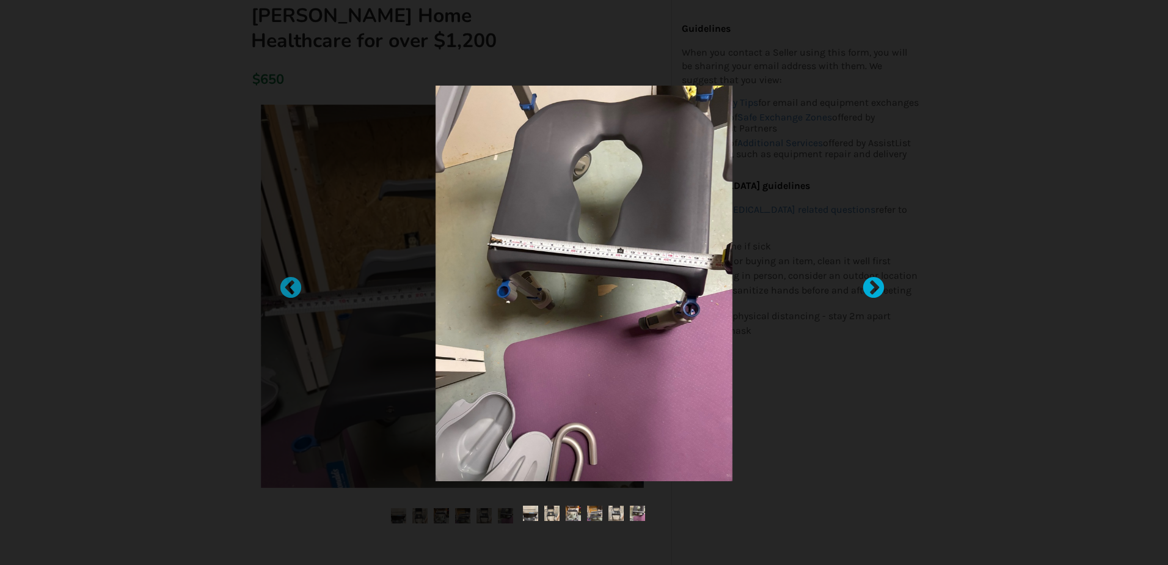
click at [872, 282] on div at bounding box center [868, 282] width 12 height 12
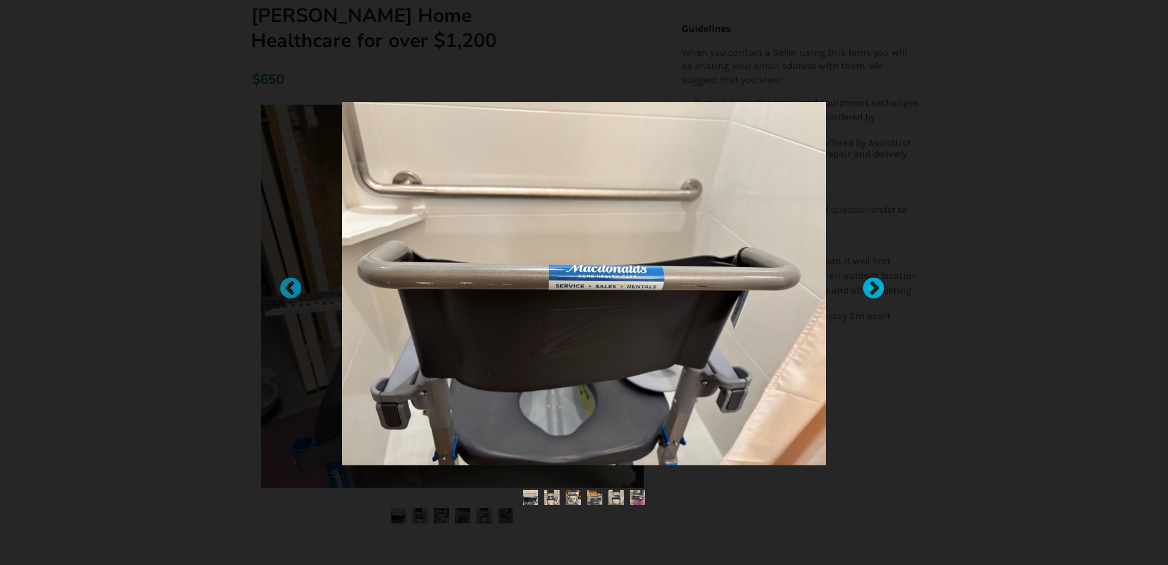
click at [874, 281] on div at bounding box center [868, 282] width 12 height 12
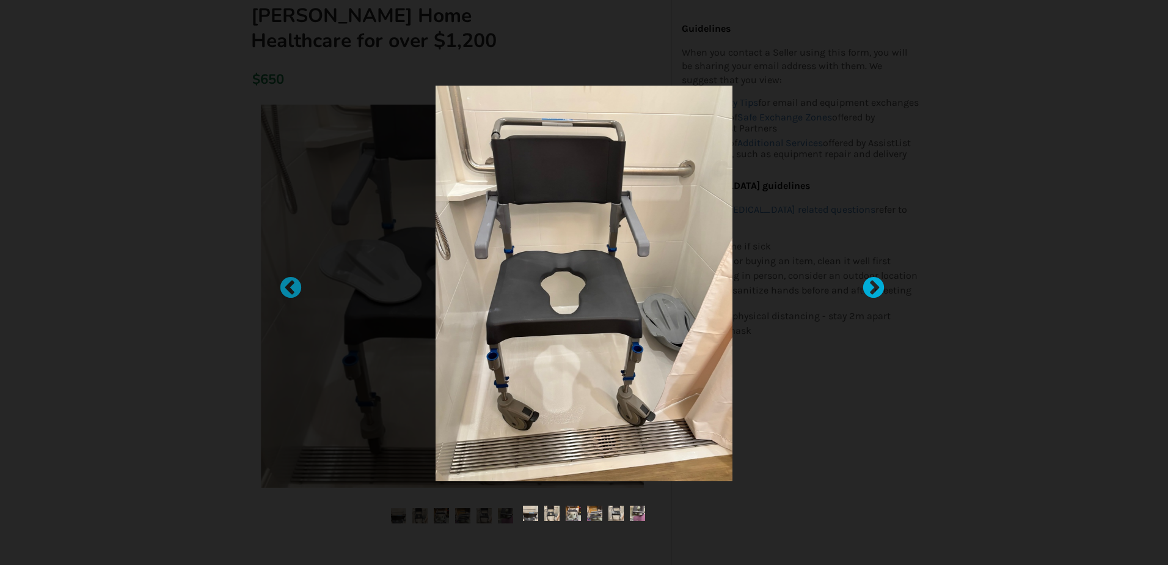
click at [874, 281] on div at bounding box center [868, 282] width 12 height 12
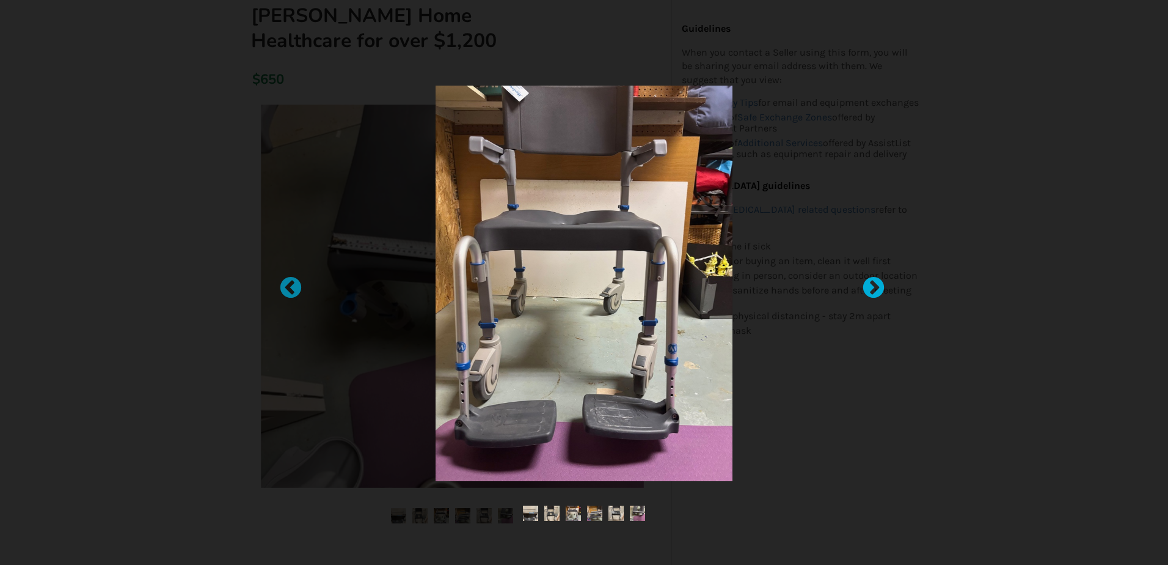
click at [874, 281] on div at bounding box center [868, 282] width 12 height 12
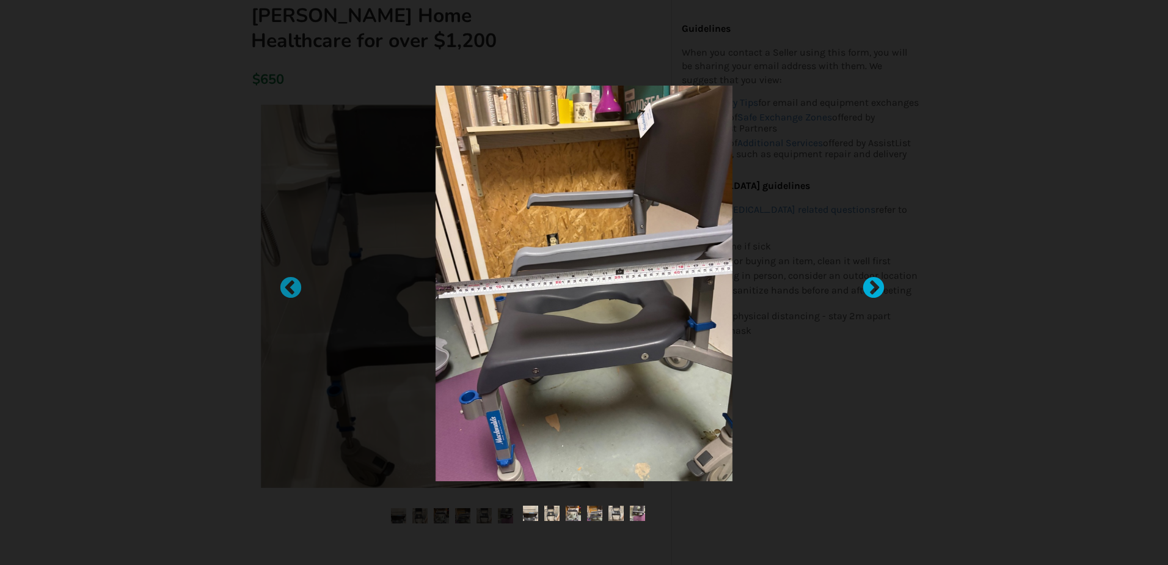
click at [874, 281] on div at bounding box center [868, 282] width 12 height 12
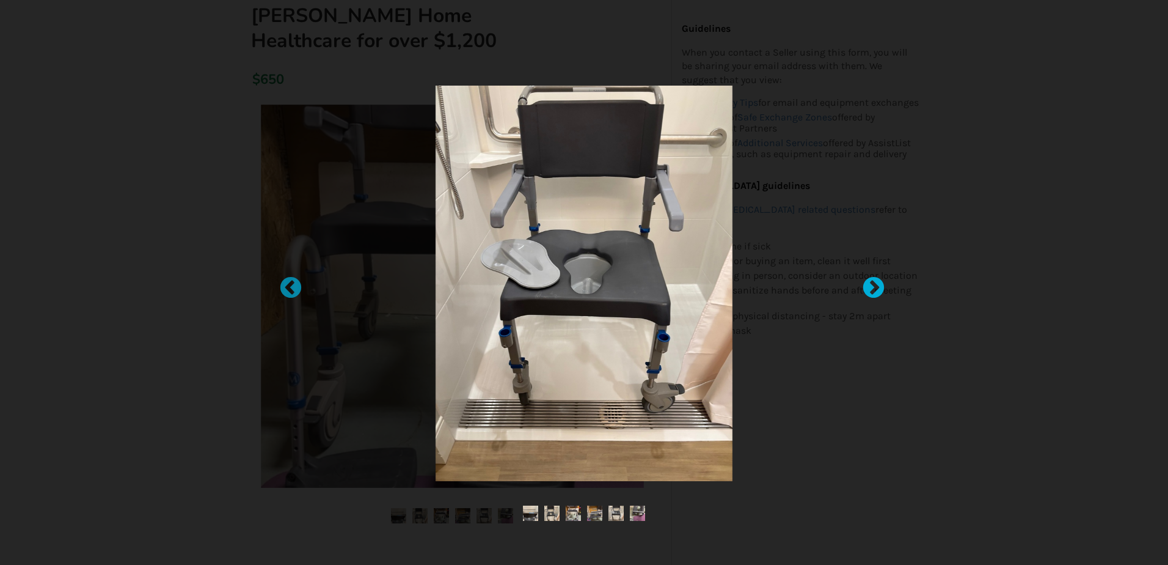
click at [874, 281] on div at bounding box center [868, 282] width 12 height 12
